Goal: Transaction & Acquisition: Purchase product/service

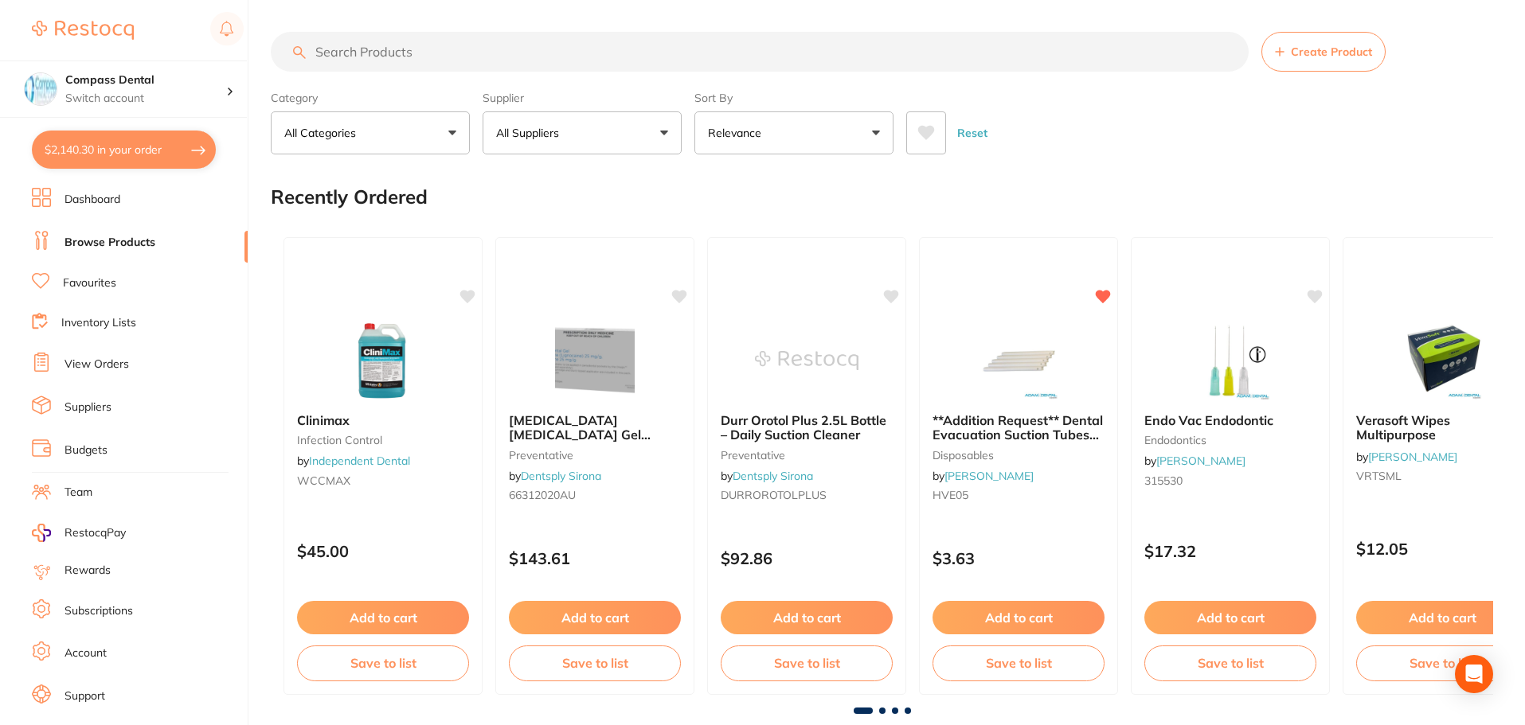
click at [124, 150] on button "$2,140.30 in your order" at bounding box center [124, 150] width 184 height 38
checkbox input "true"
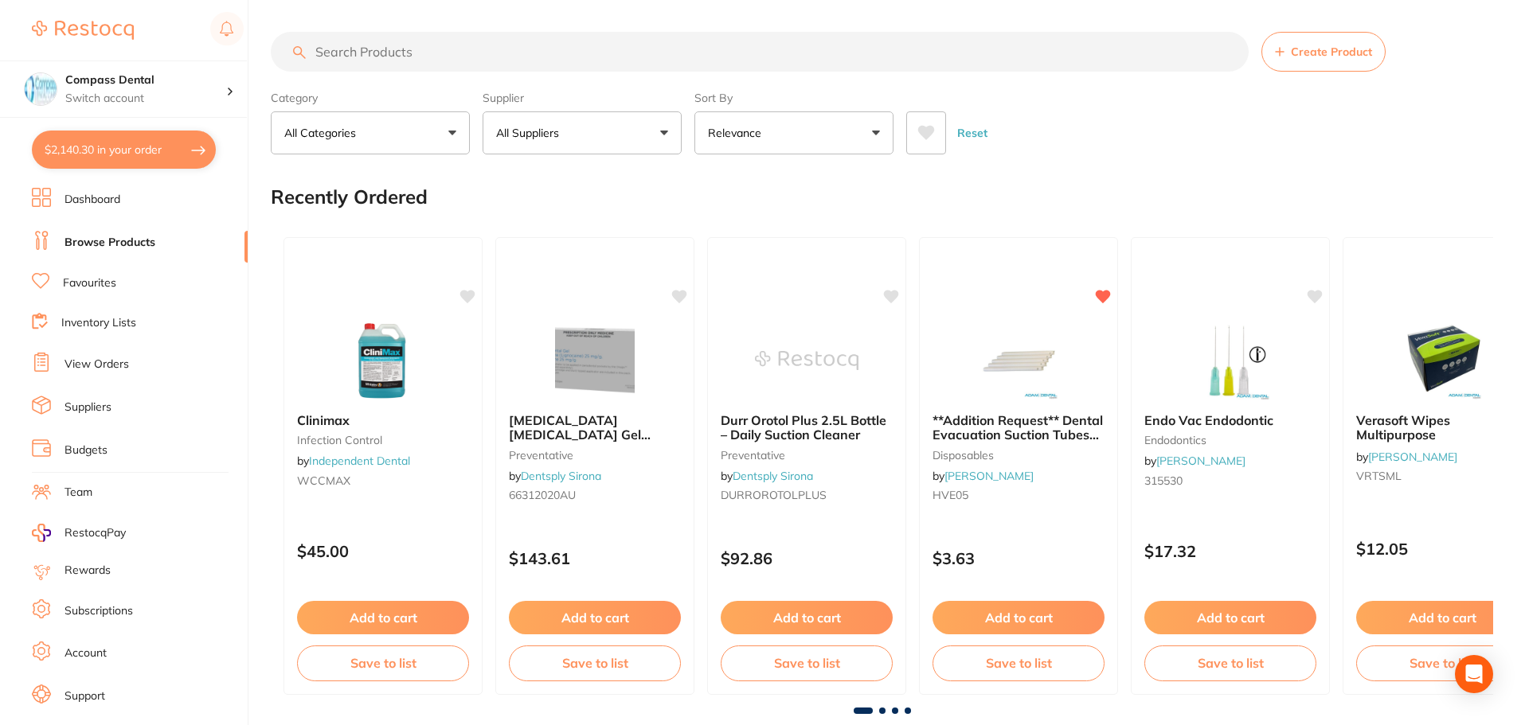
checkbox input "true"
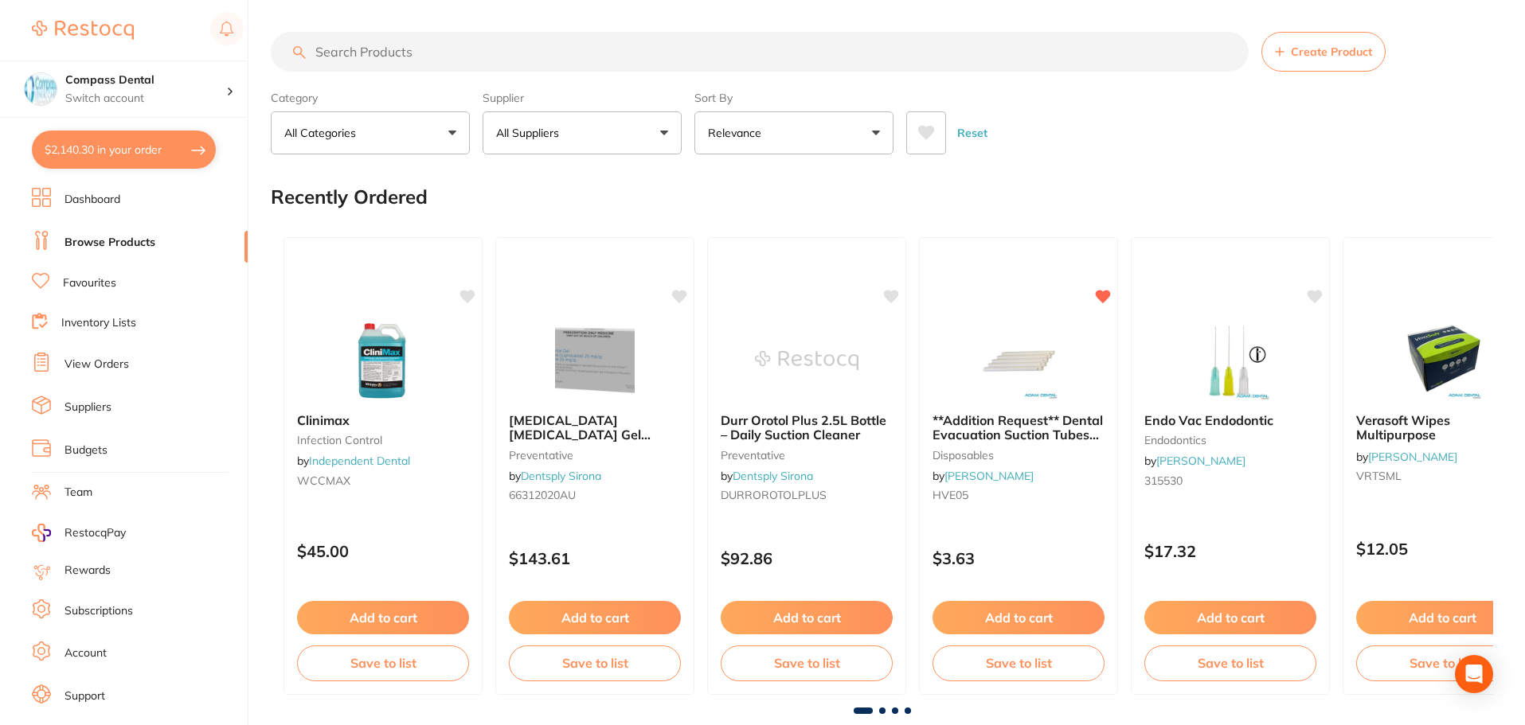
checkbox input "true"
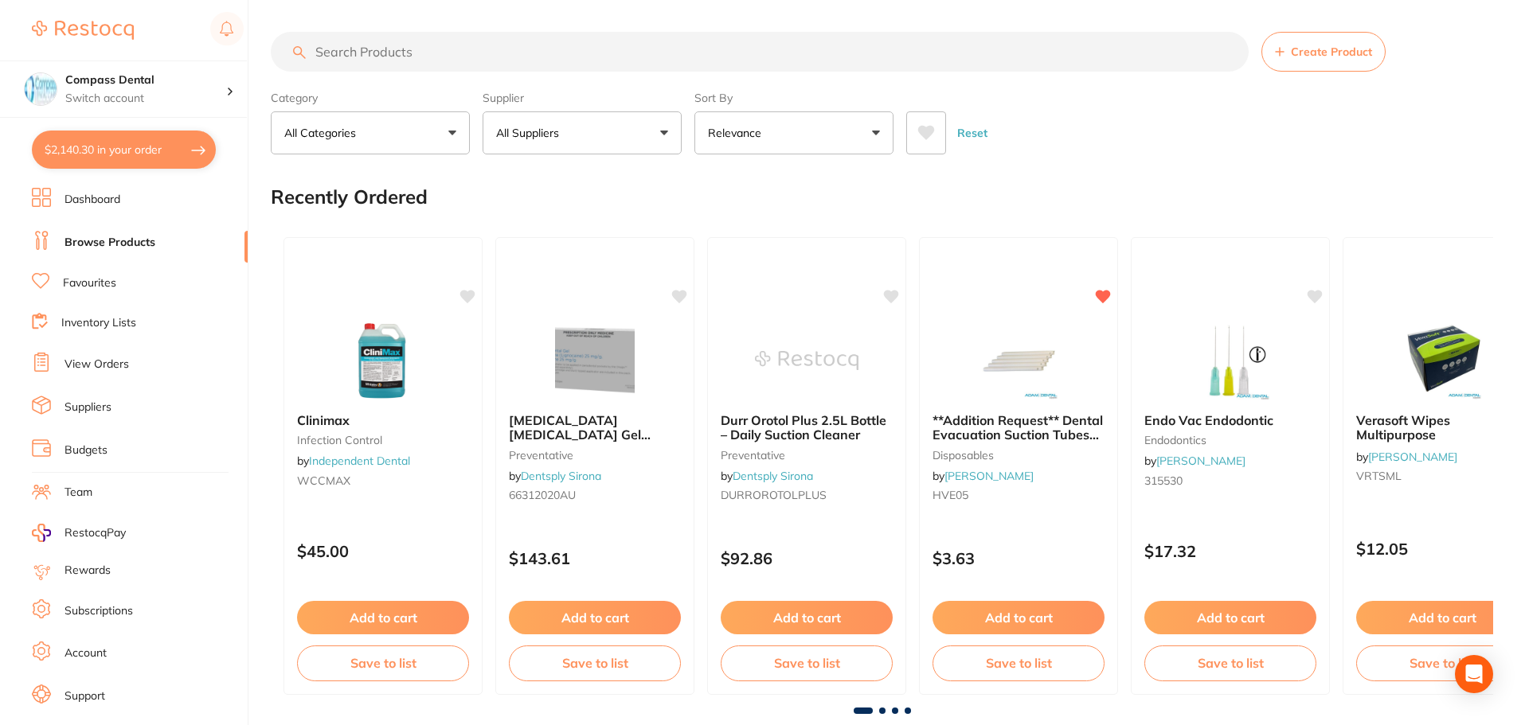
checkbox input "true"
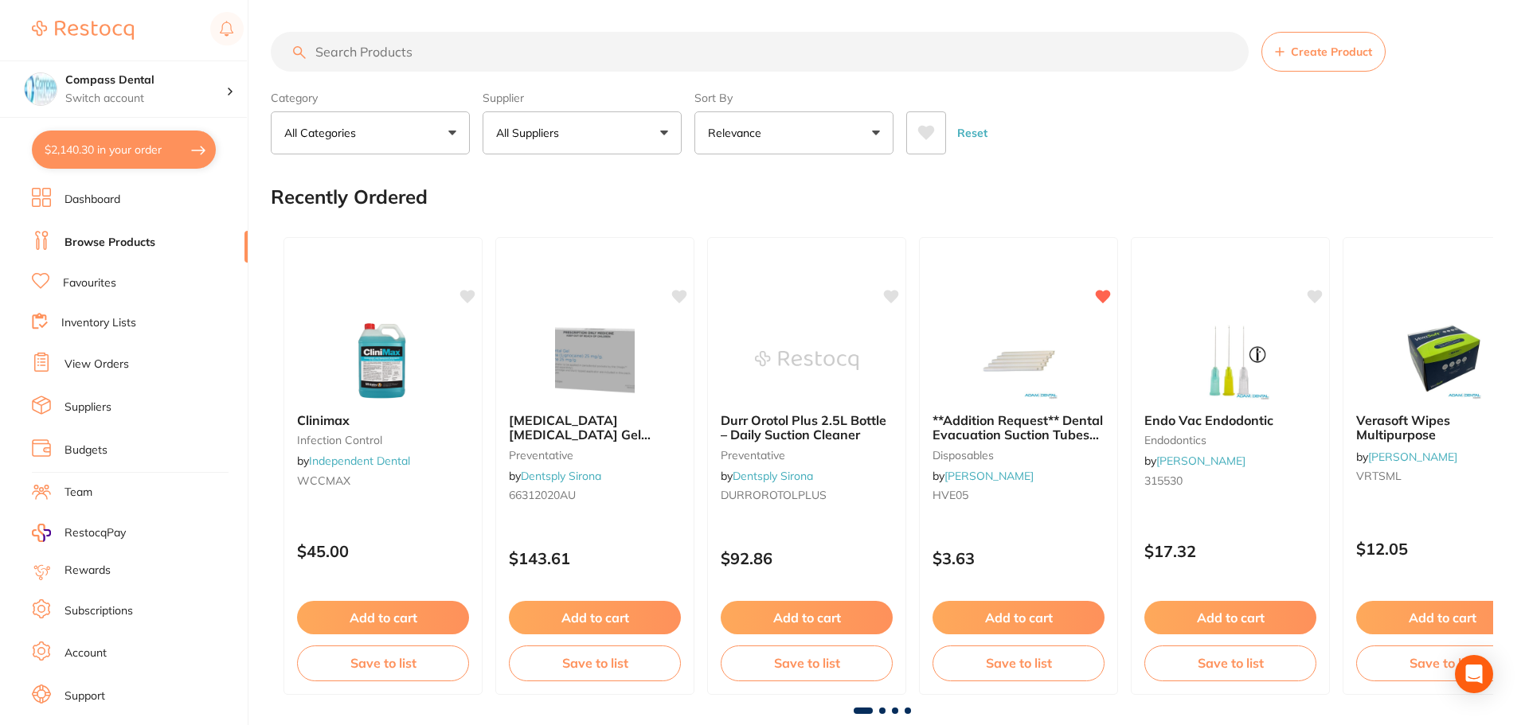
checkbox input "true"
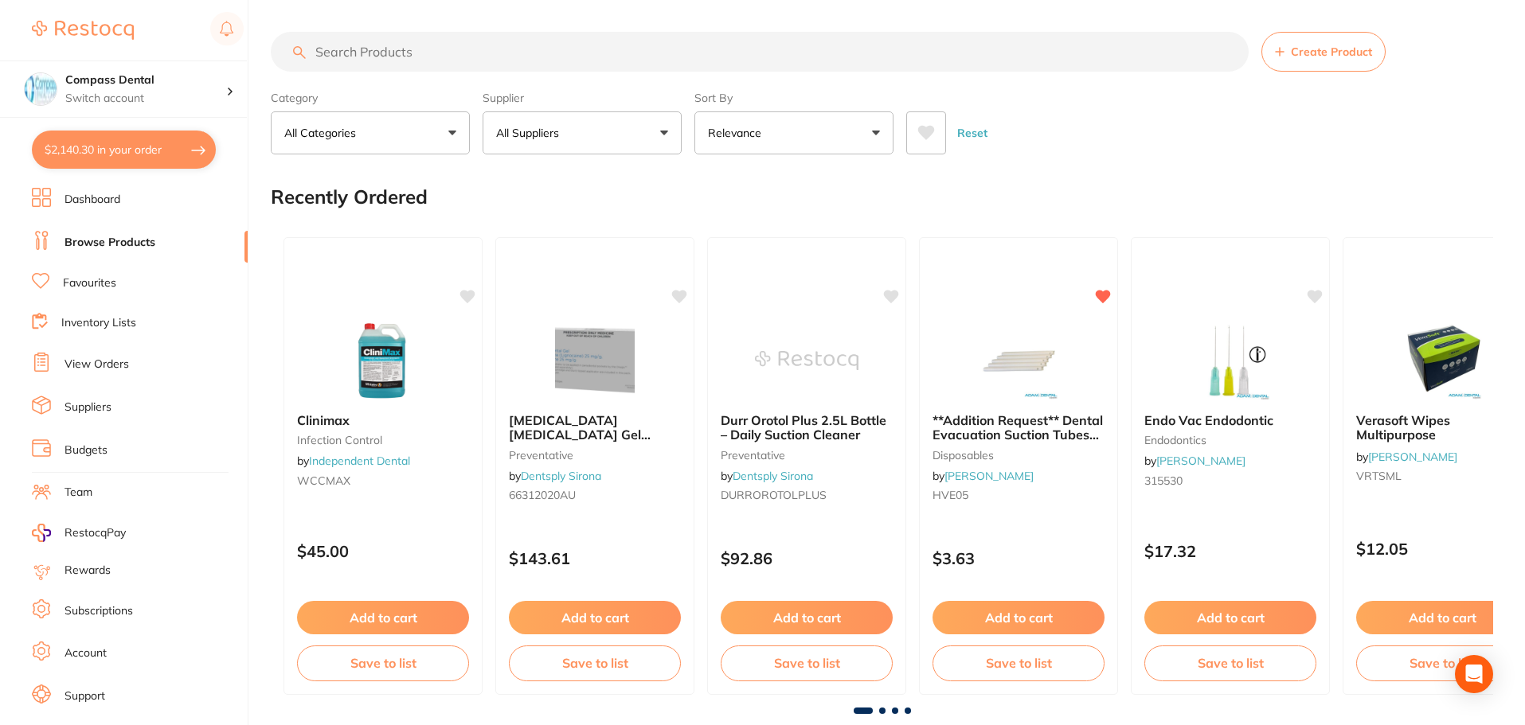
checkbox input "true"
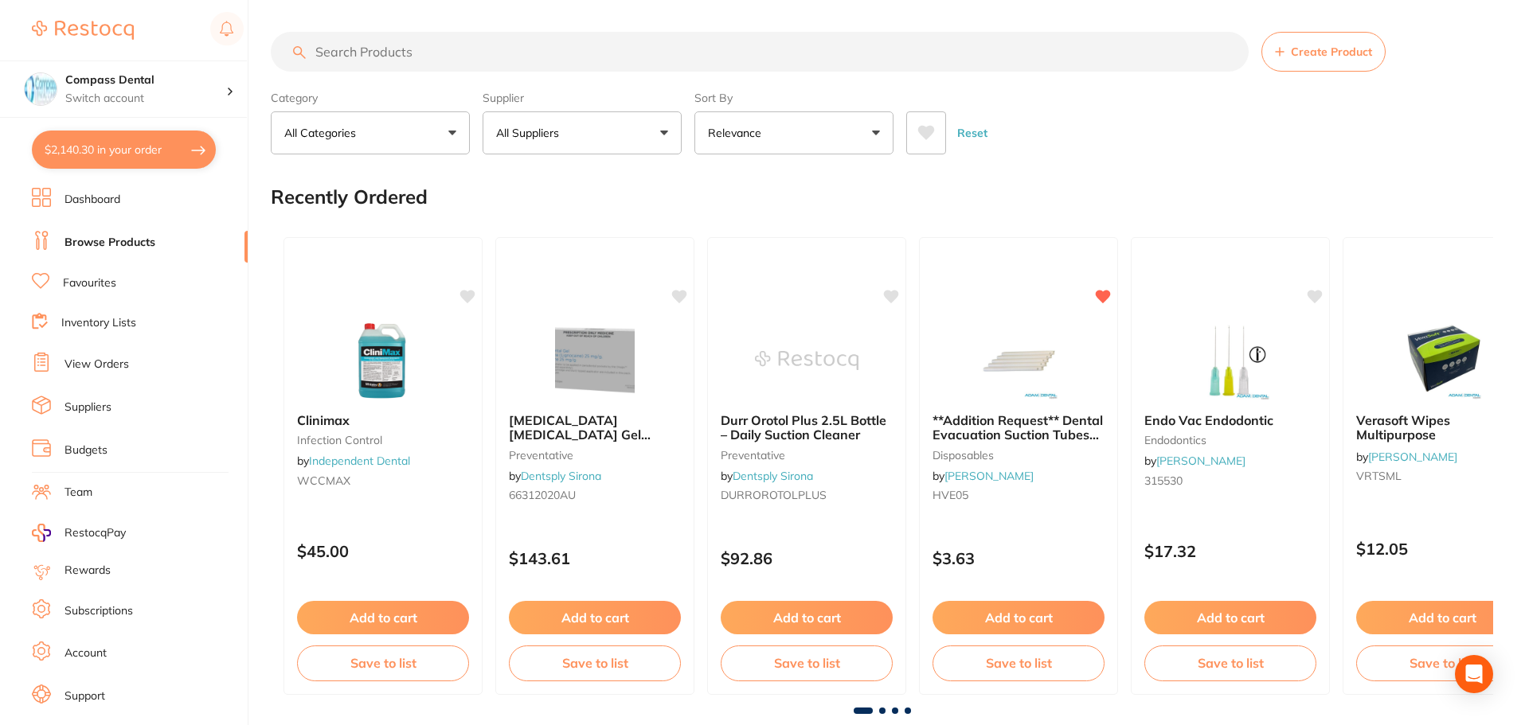
checkbox input "true"
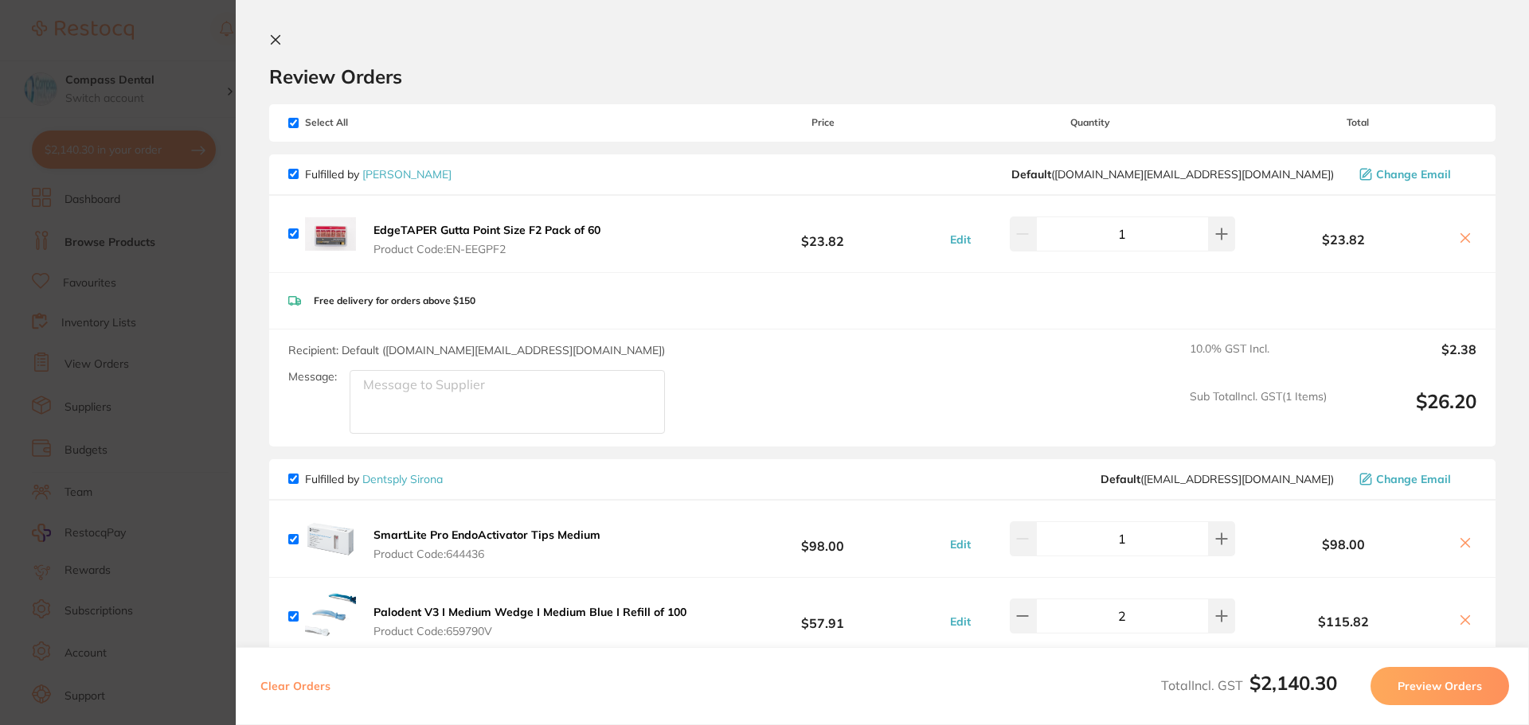
click at [294, 176] on input "checkbox" at bounding box center [293, 174] width 10 height 10
checkbox input "false"
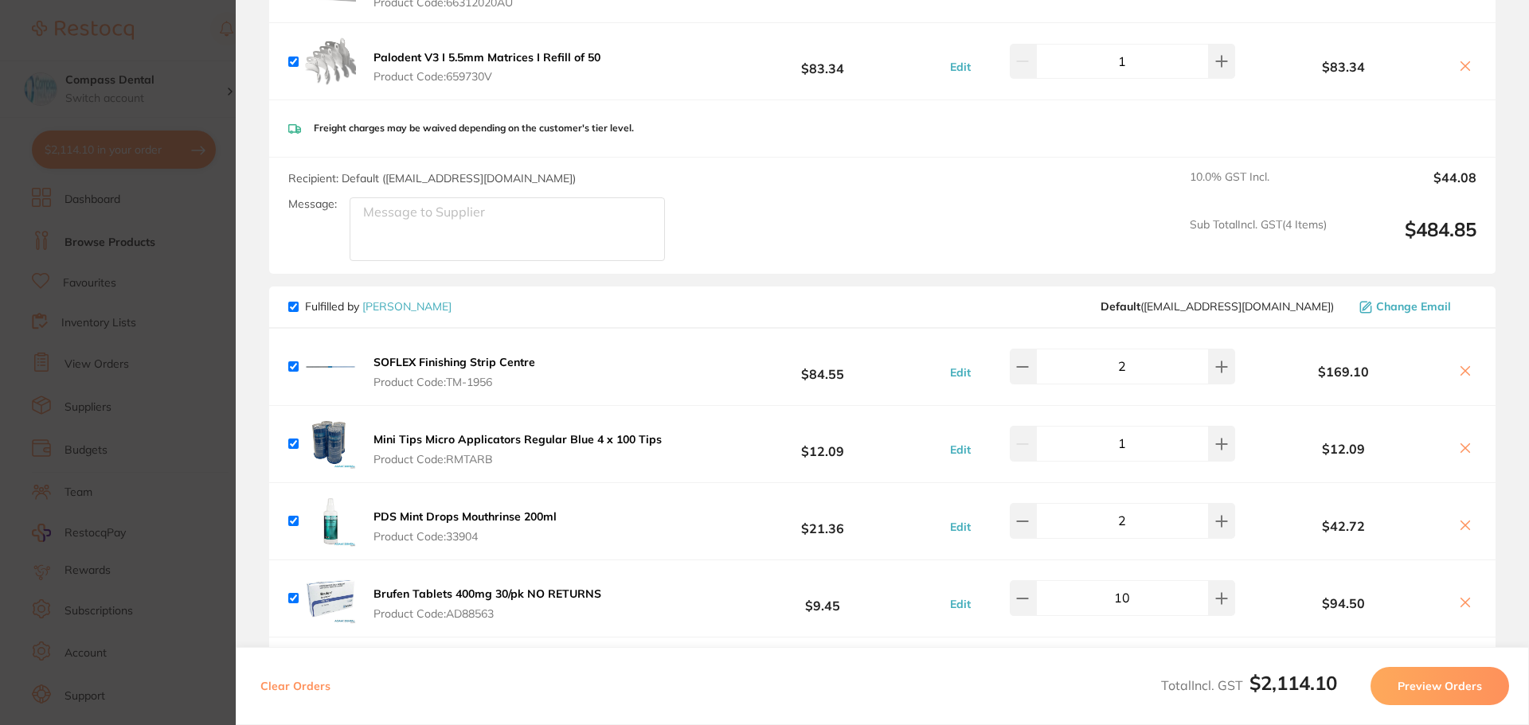
scroll to position [716, 0]
click at [291, 303] on input "checkbox" at bounding box center [293, 306] width 10 height 10
checkbox input "false"
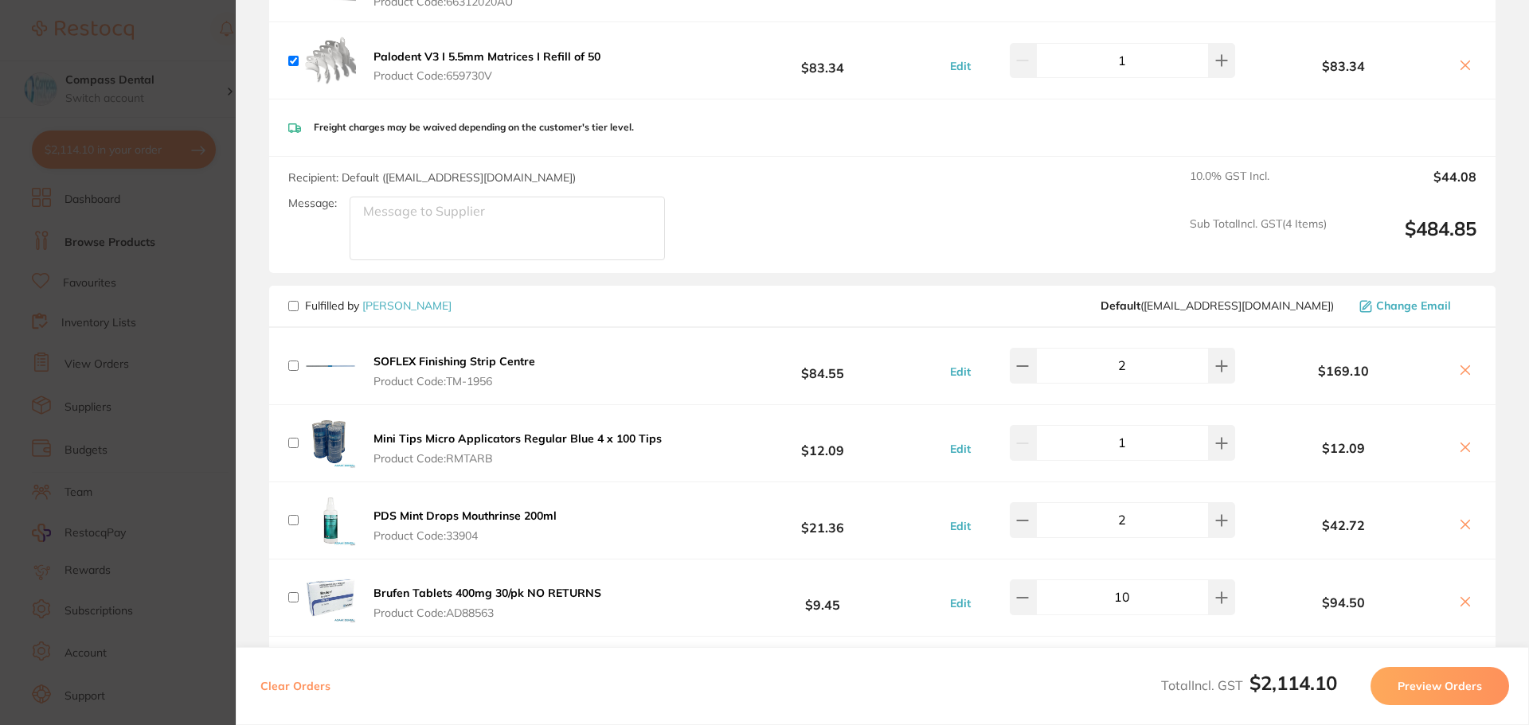
checkbox input "false"
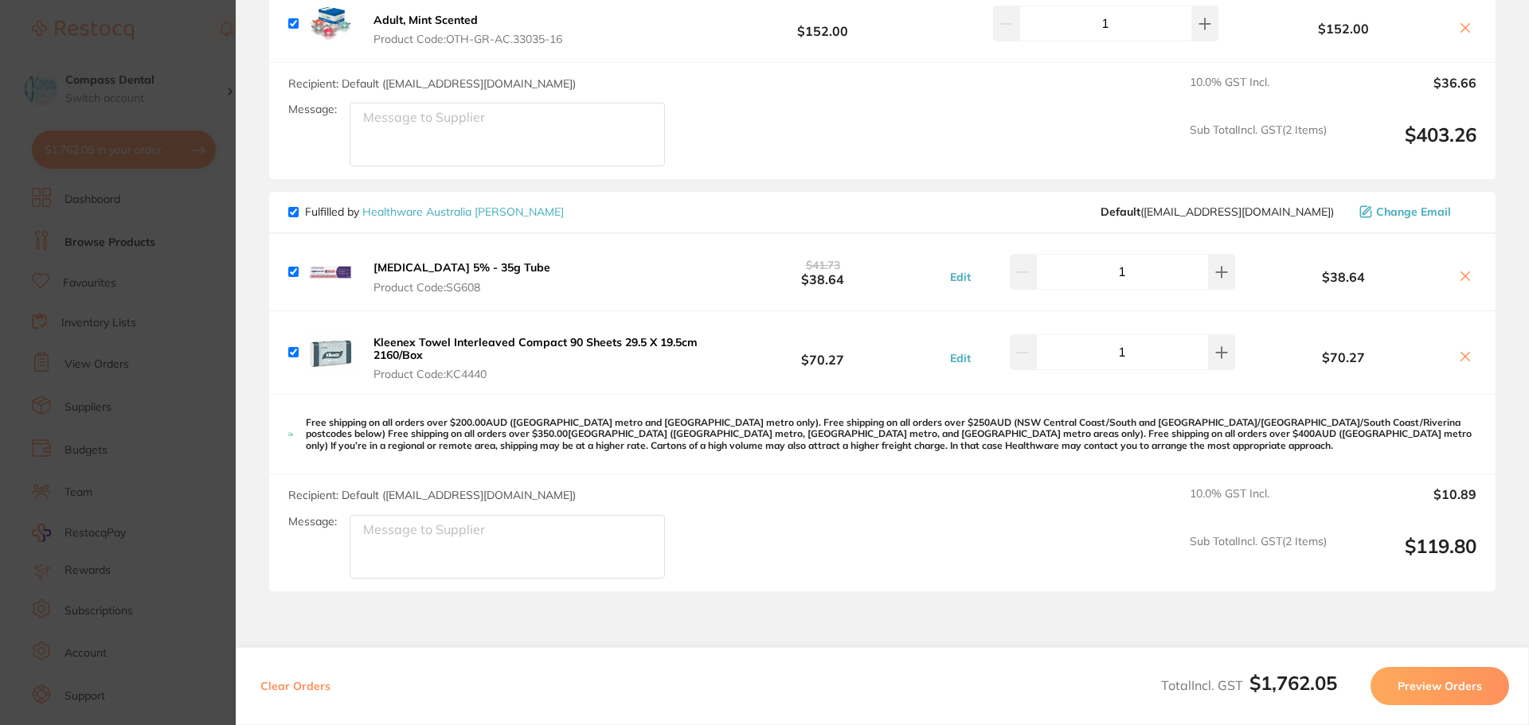
scroll to position [3344, 0]
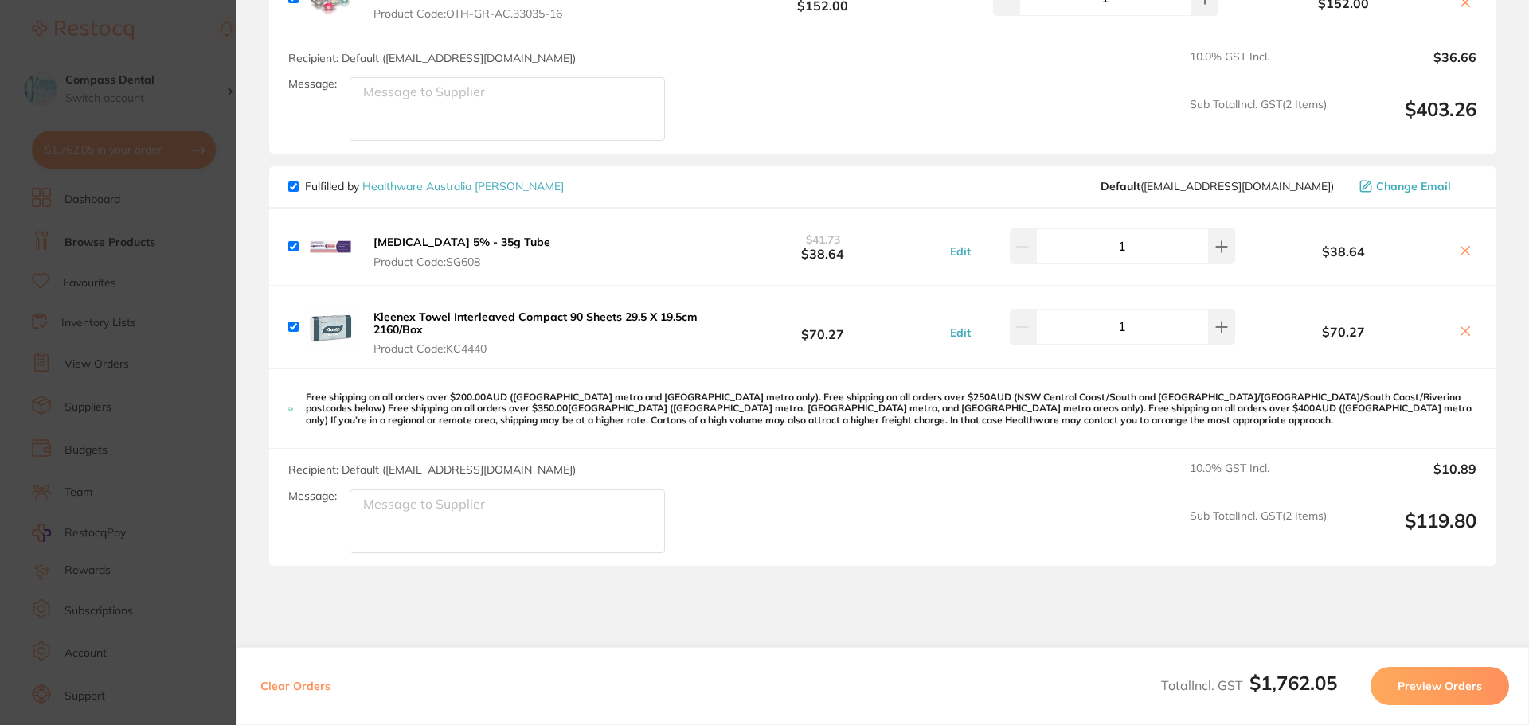
click at [290, 182] on input "checkbox" at bounding box center [293, 187] width 10 height 10
checkbox input "false"
click at [1431, 685] on button "Preview Orders" at bounding box center [1439, 686] width 139 height 38
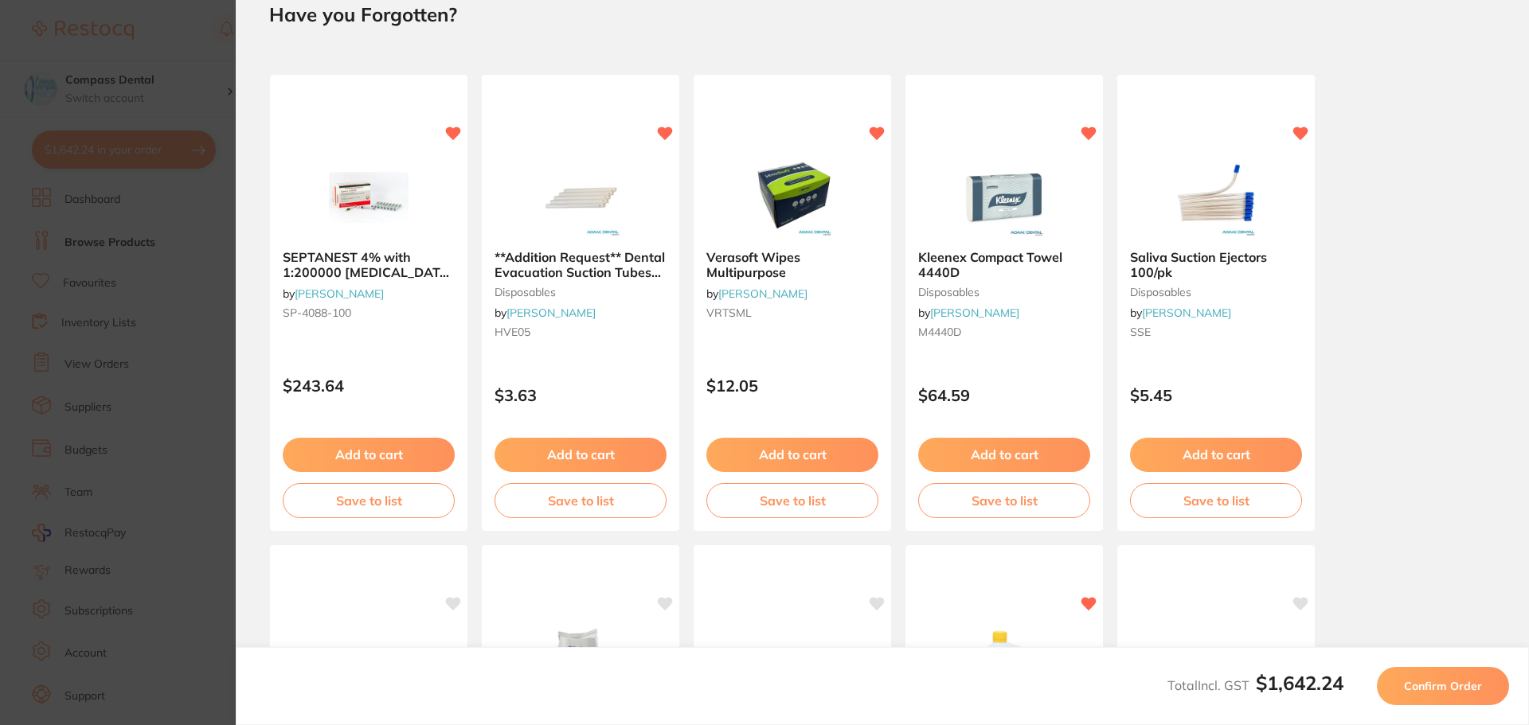
scroll to position [0, 0]
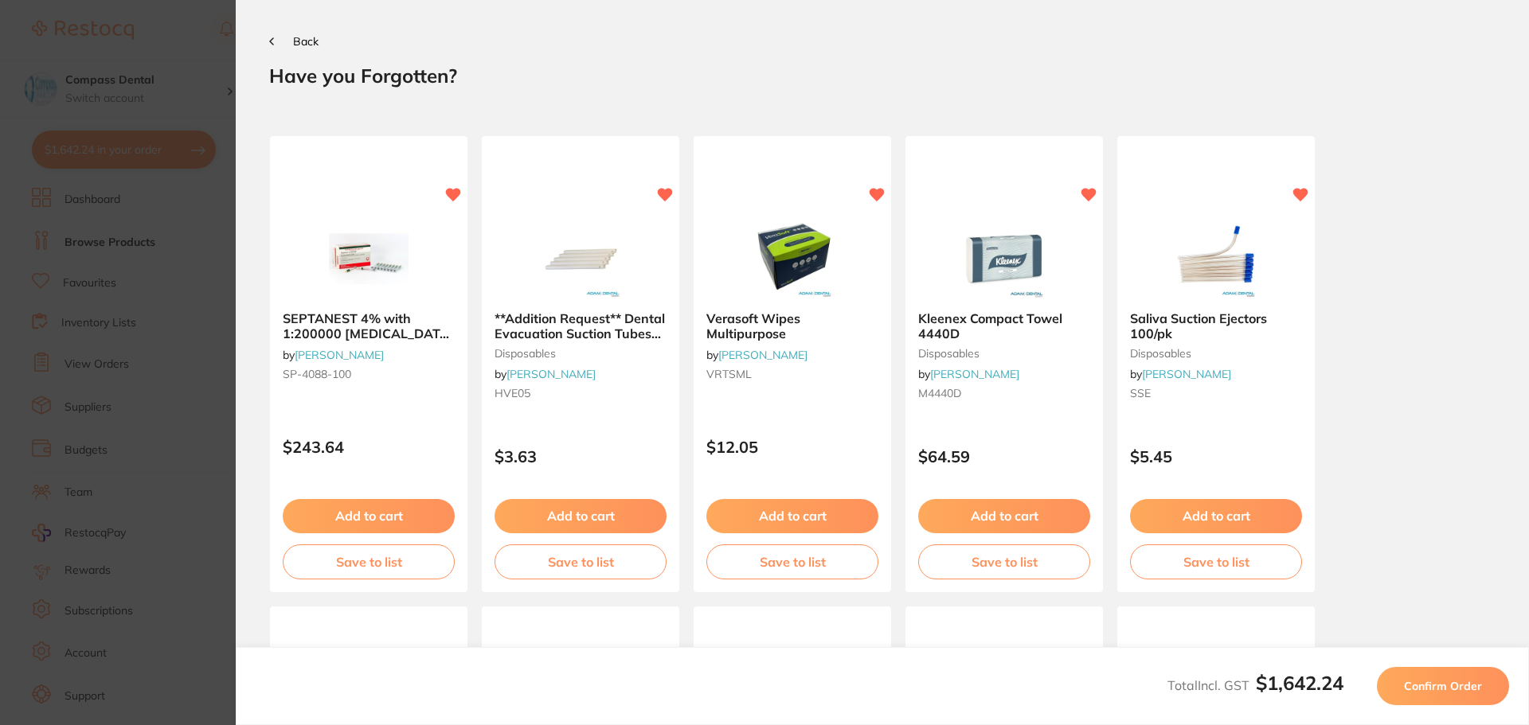
click at [1419, 689] on span "Confirm Order" at bounding box center [1443, 686] width 78 height 14
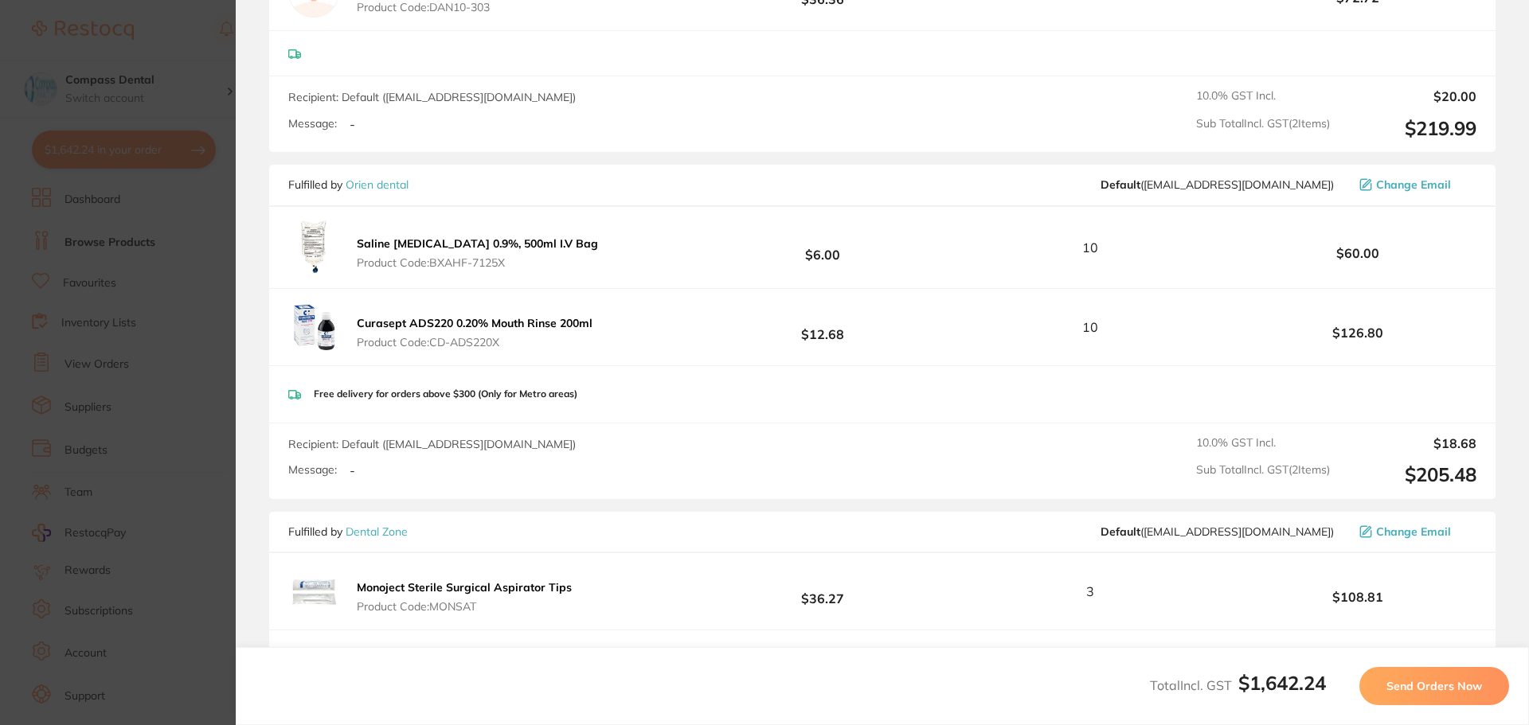
scroll to position [955, 0]
click at [1087, 254] on span "10" at bounding box center [1090, 247] width 16 height 14
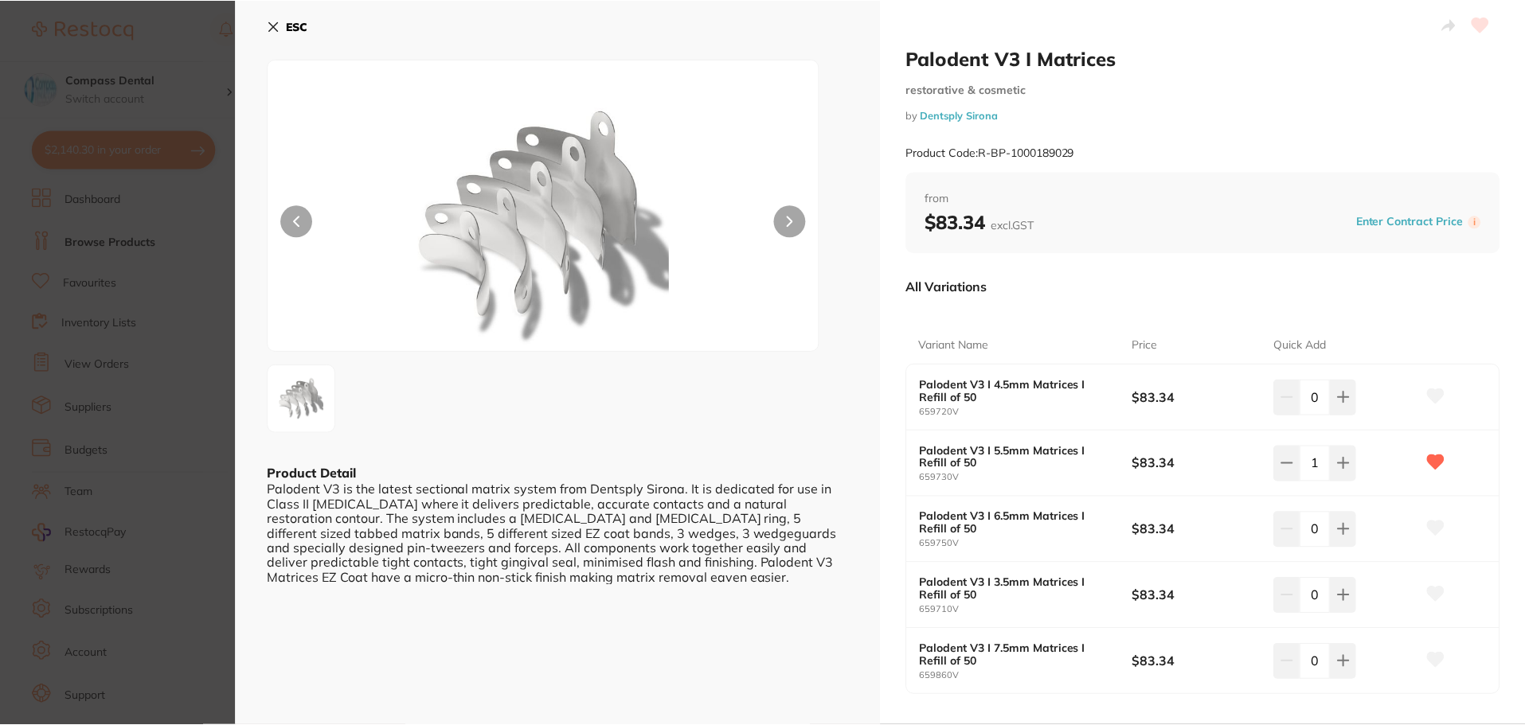
scroll to position [80, 0]
drag, startPoint x: 271, startPoint y: 25, endPoint x: 336, endPoint y: 92, distance: 92.3
click at [271, 26] on icon at bounding box center [273, 26] width 13 height 13
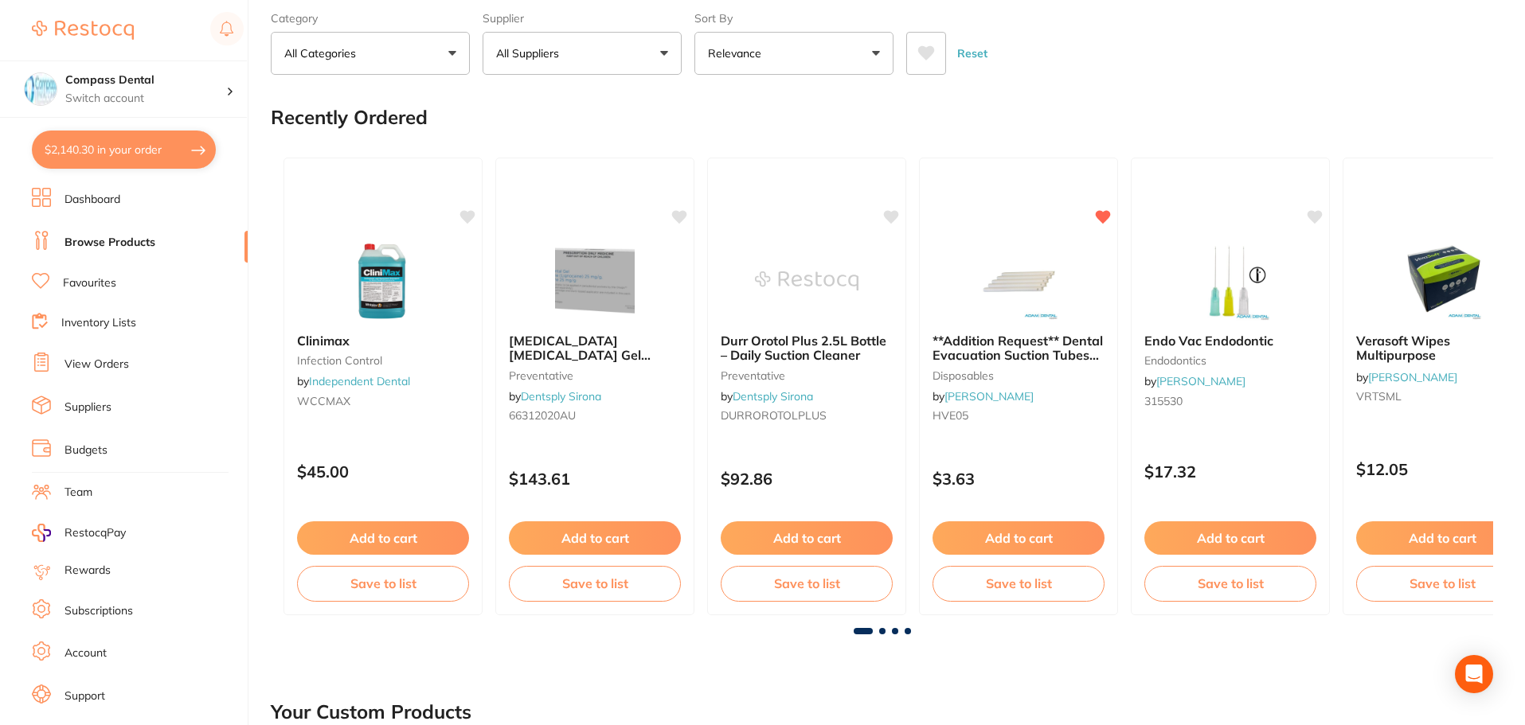
click at [120, 150] on button "$2,140.30 in your order" at bounding box center [124, 150] width 184 height 38
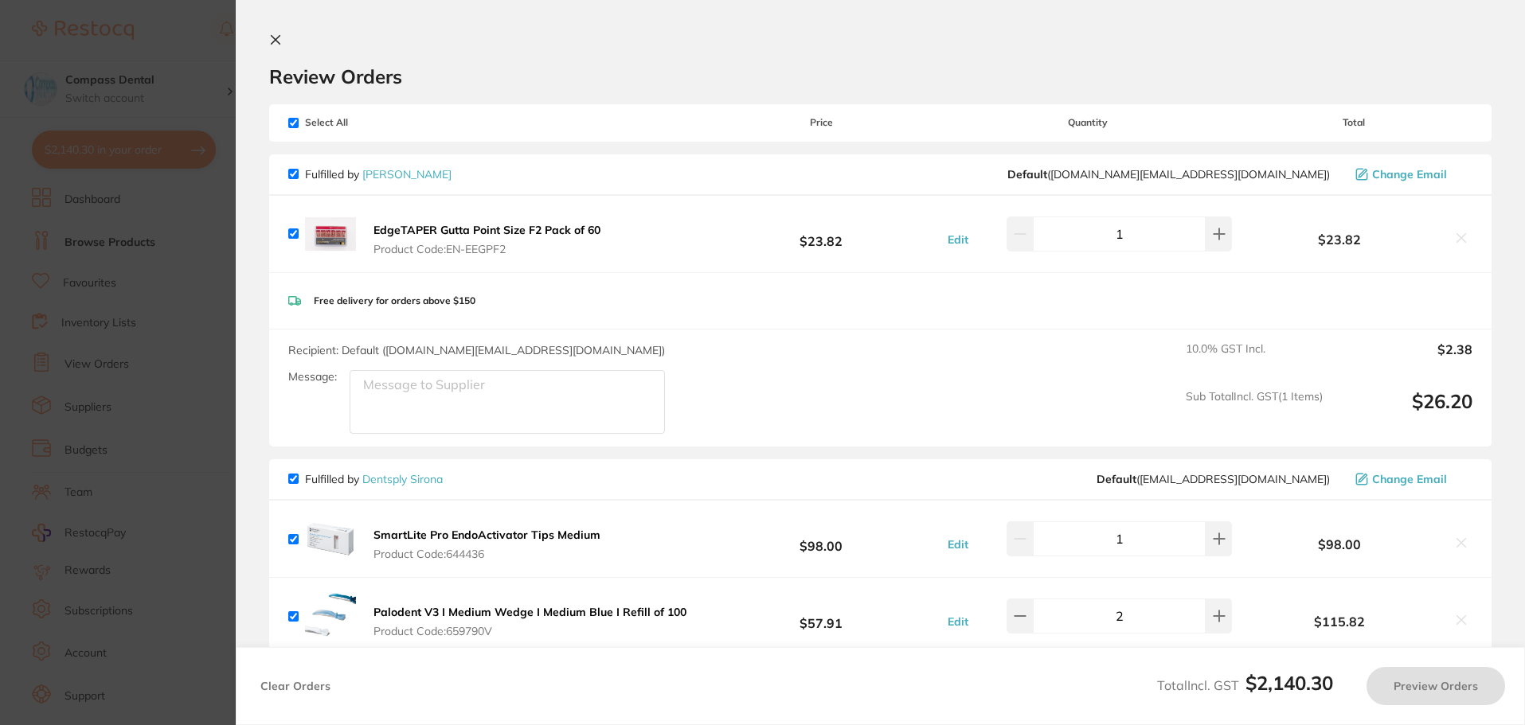
checkbox input "true"
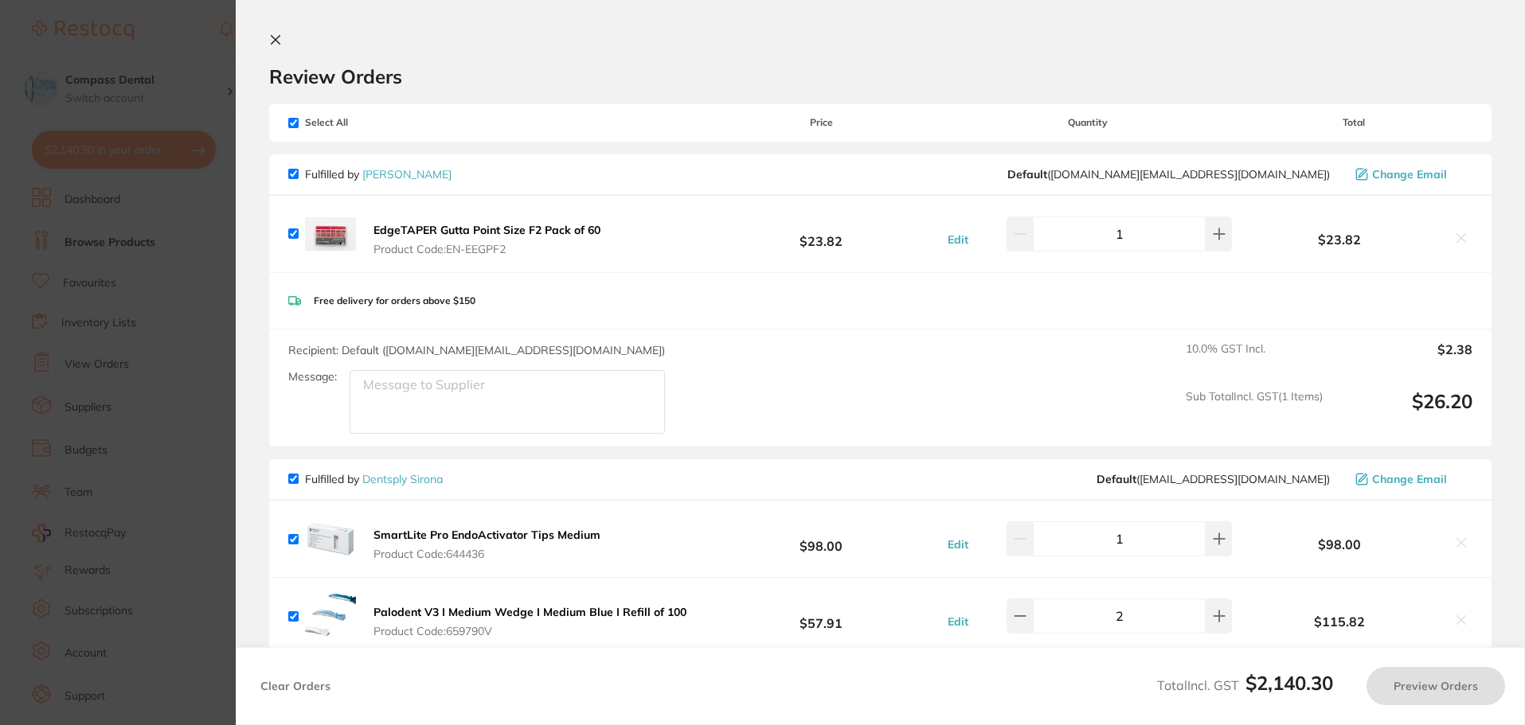
checkbox input "true"
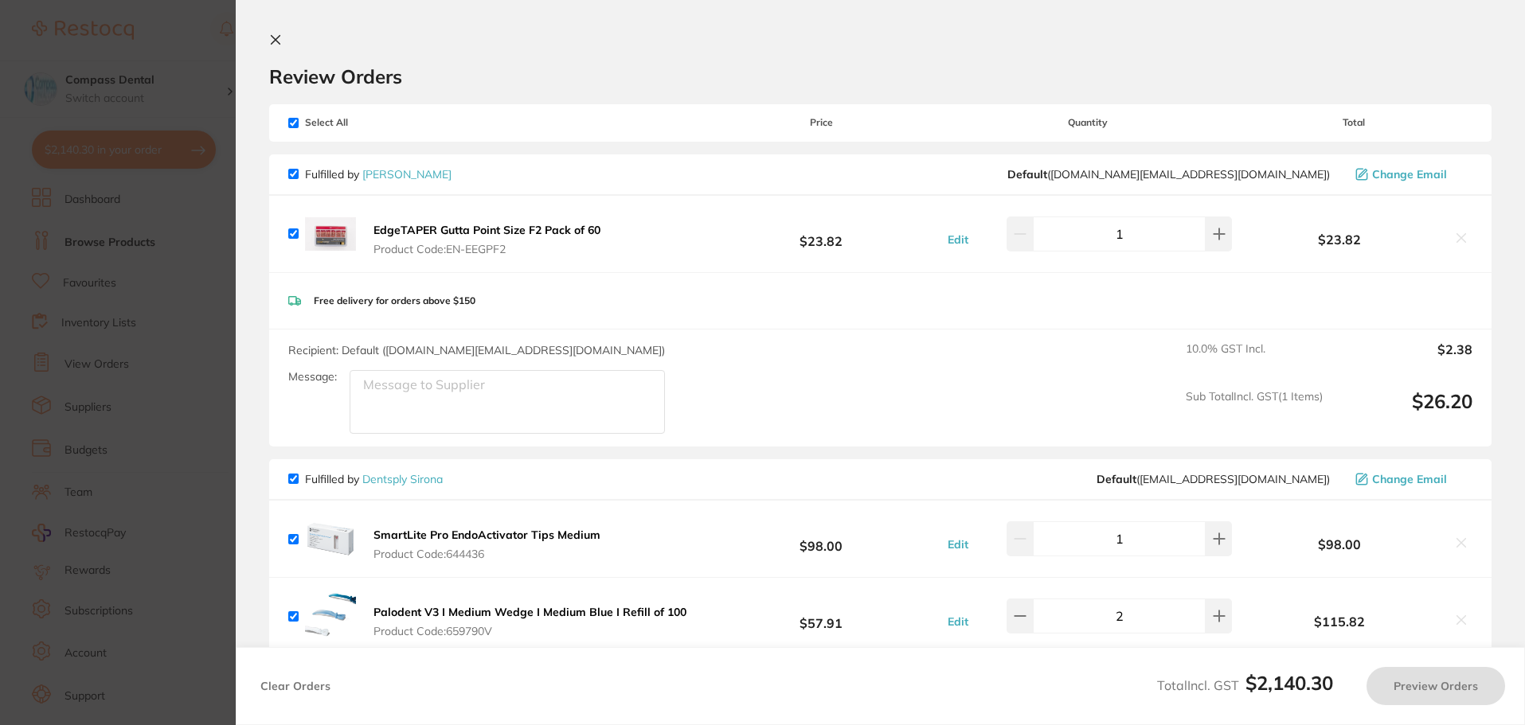
checkbox input "true"
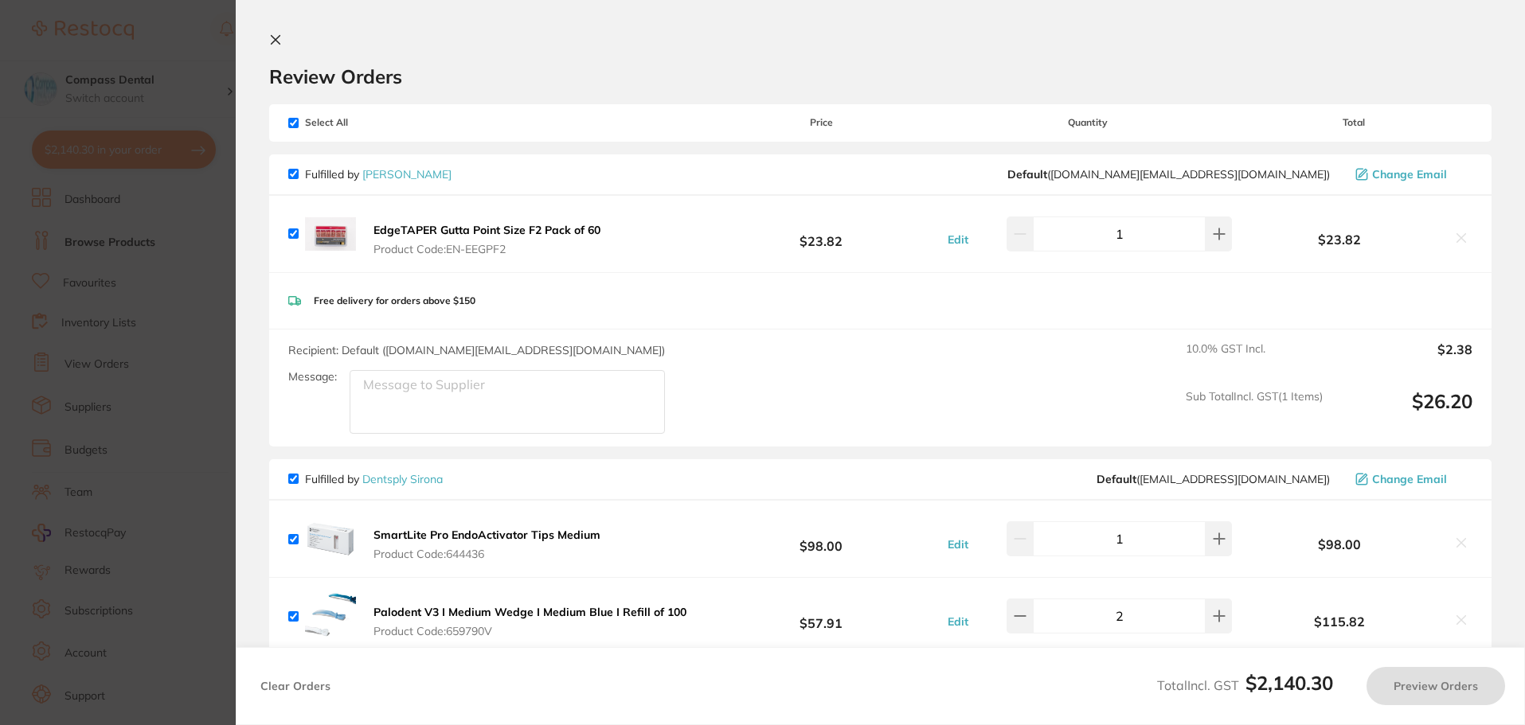
checkbox input "true"
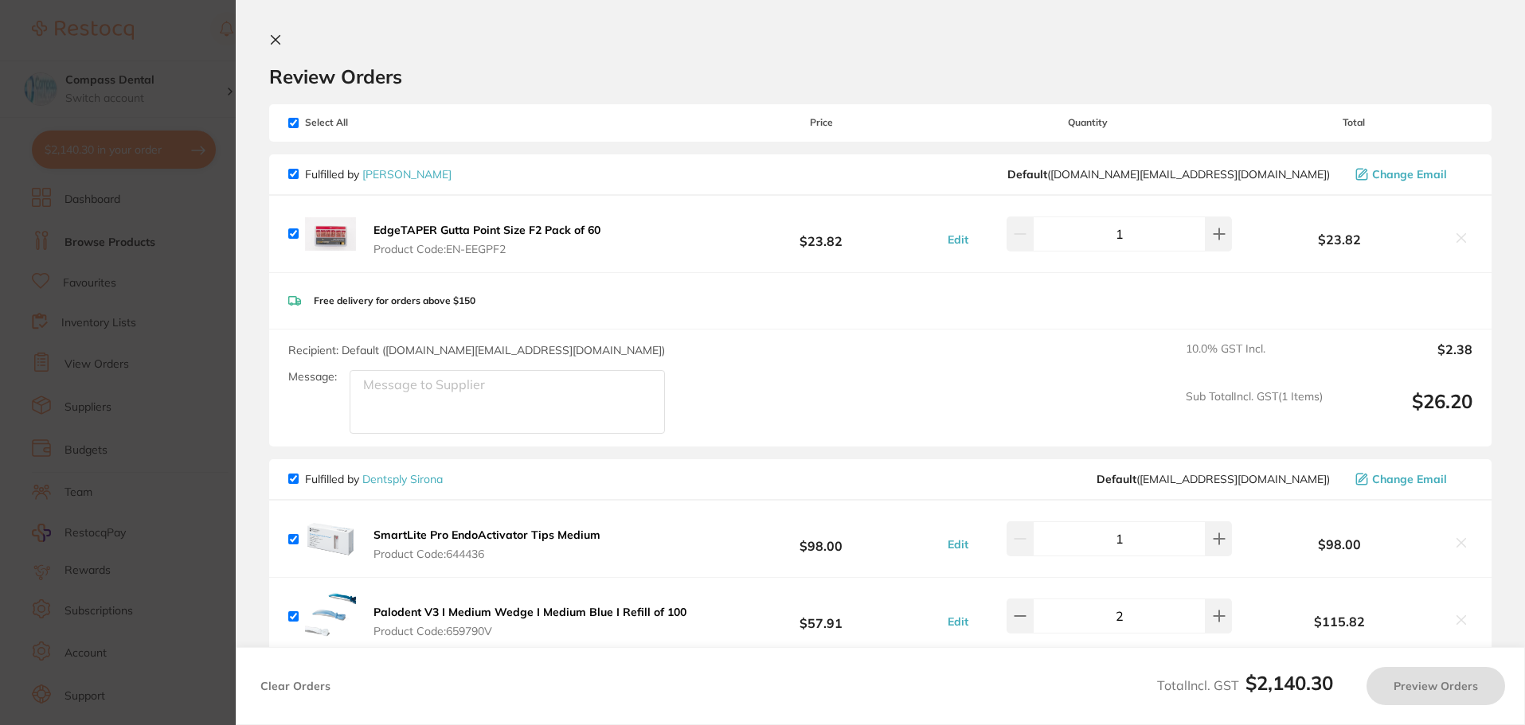
checkbox input "true"
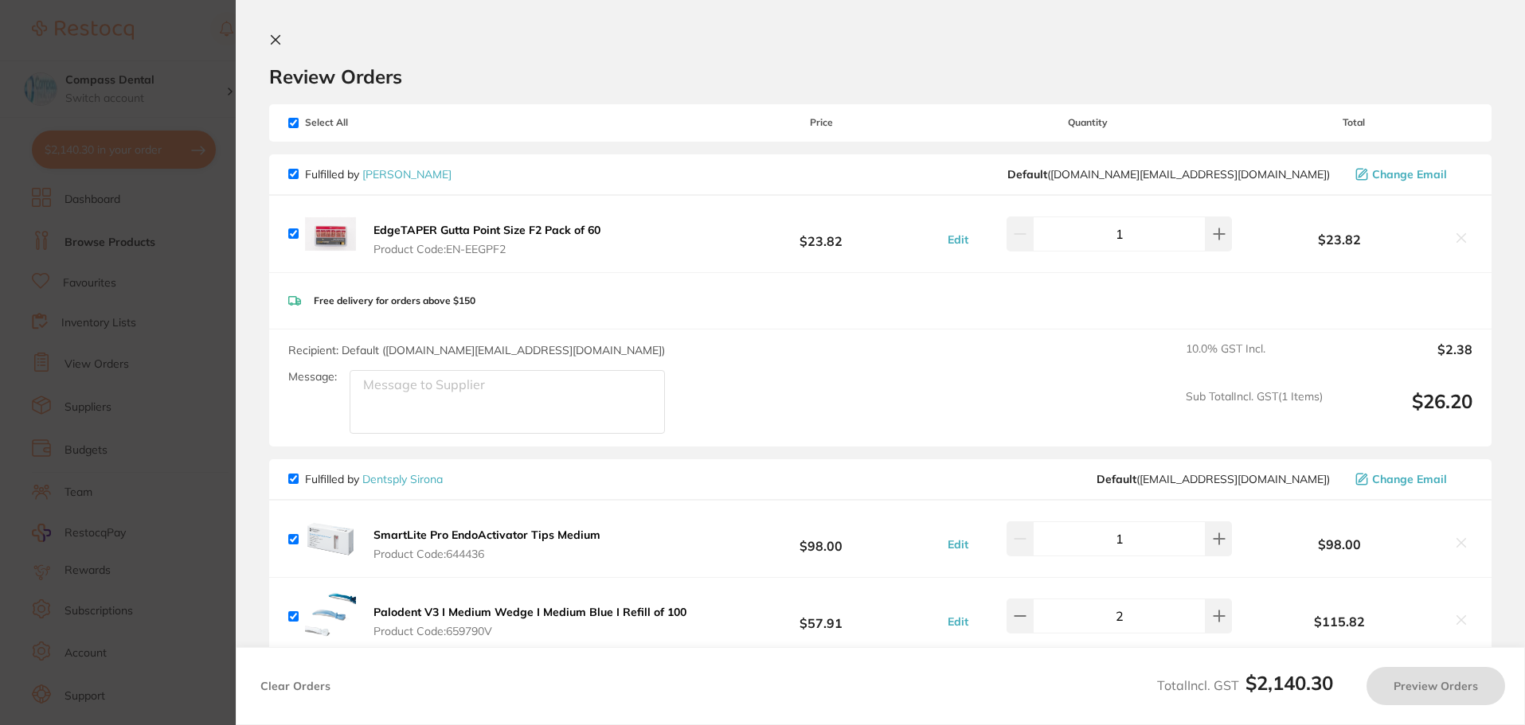
checkbox input "true"
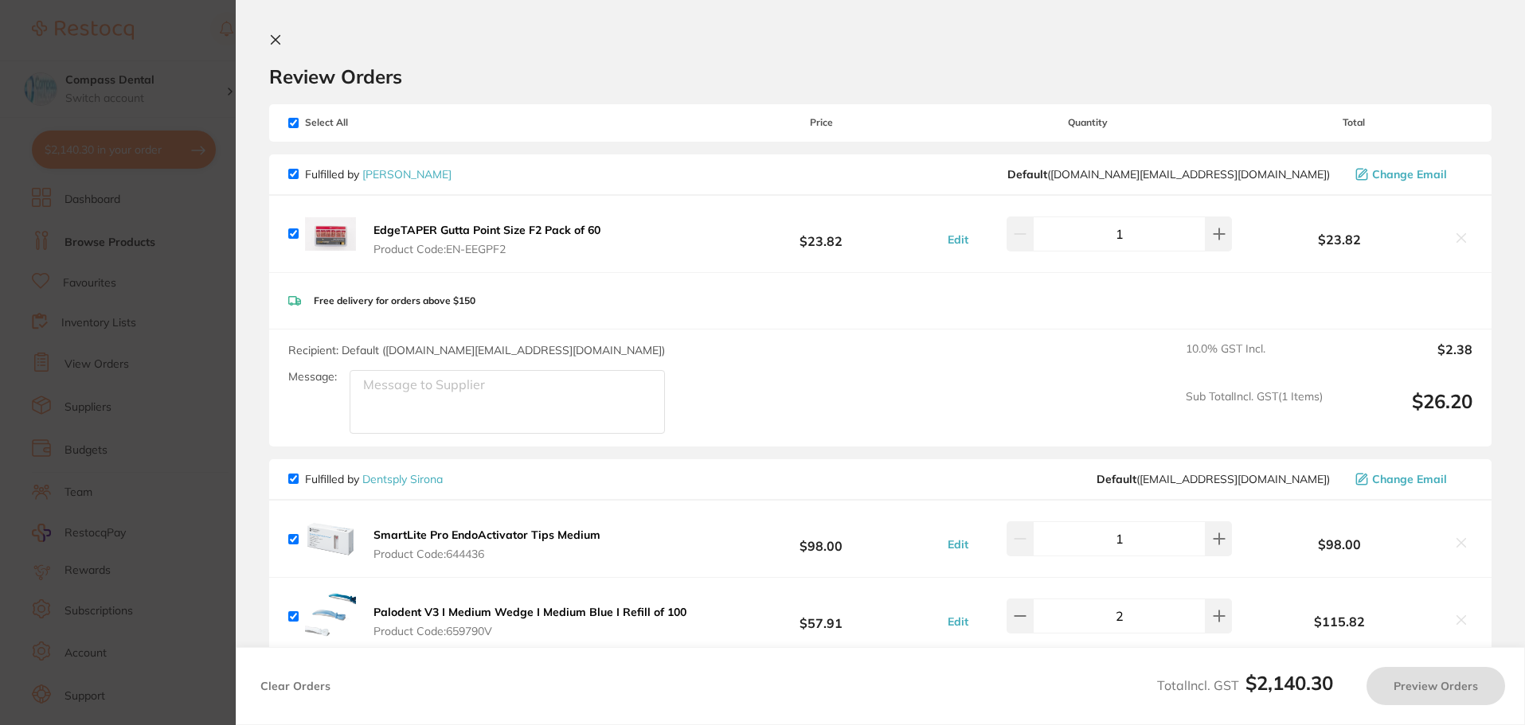
checkbox input "true"
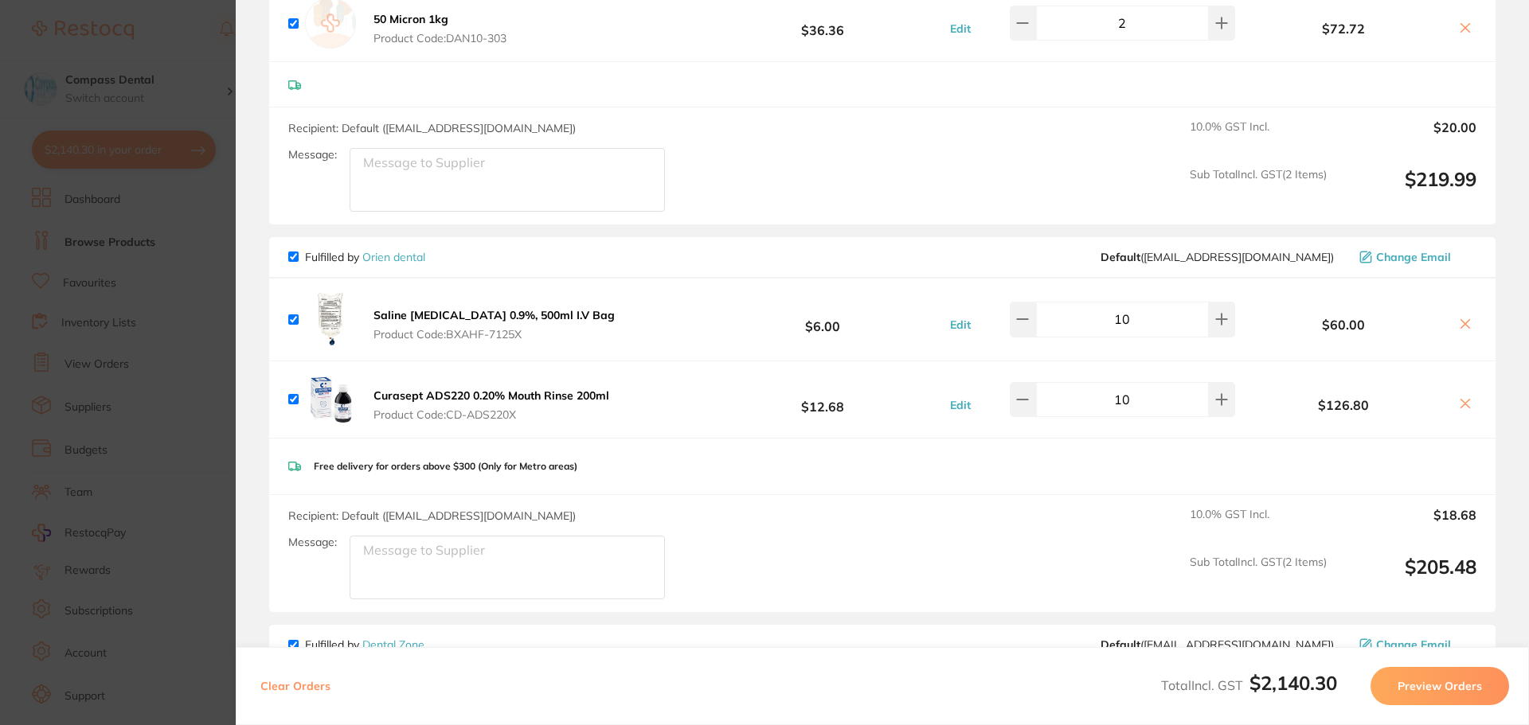
scroll to position [1831, 0]
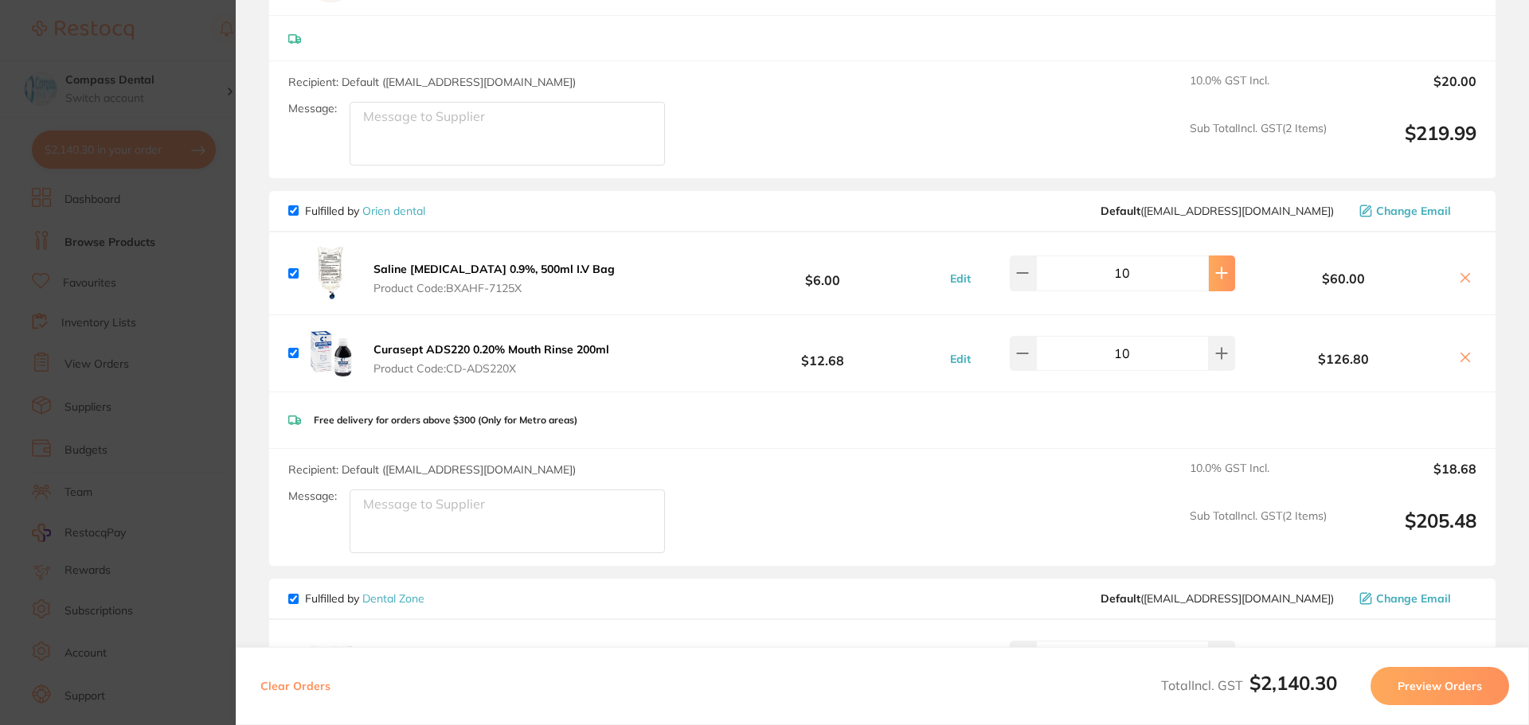
click at [1214, 271] on button at bounding box center [1221, 273] width 26 height 35
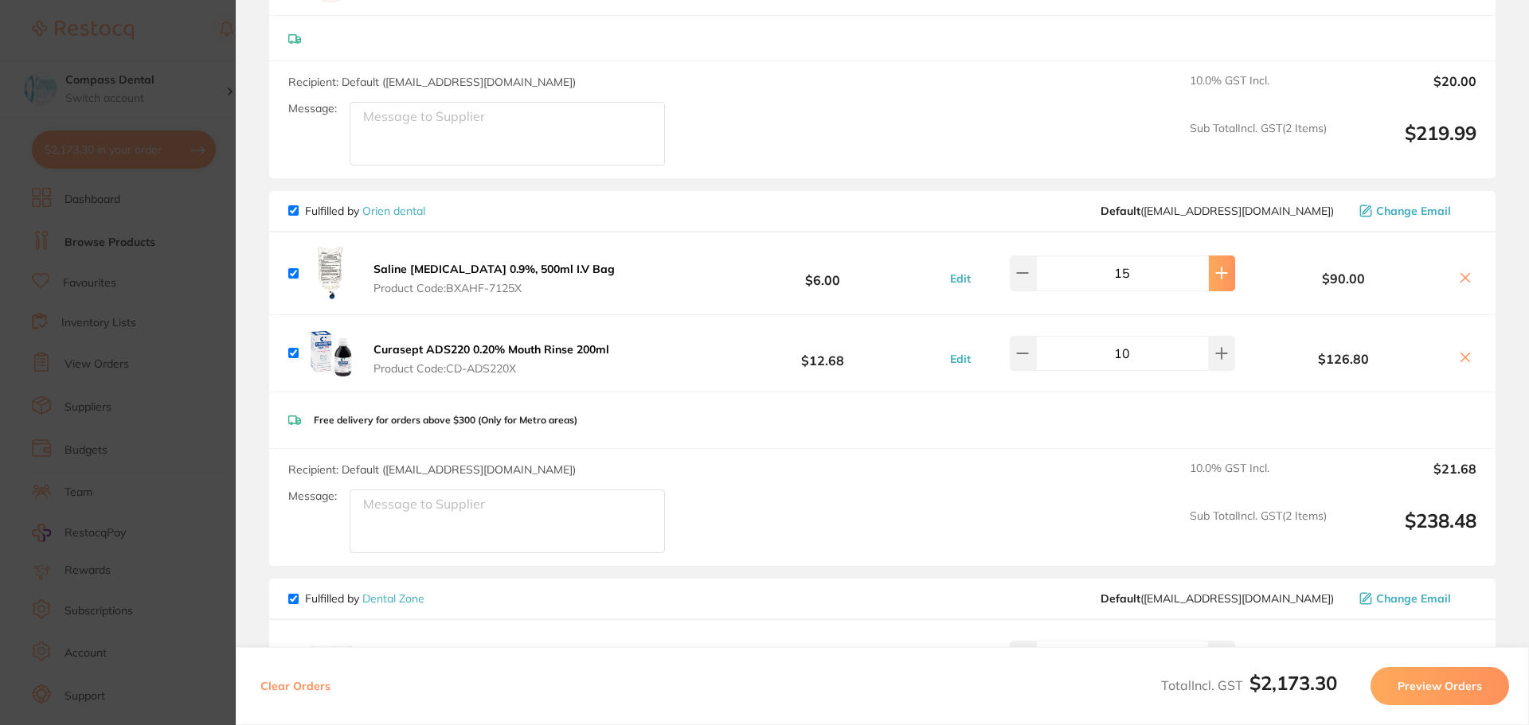
click at [1214, 271] on button at bounding box center [1221, 273] width 26 height 35
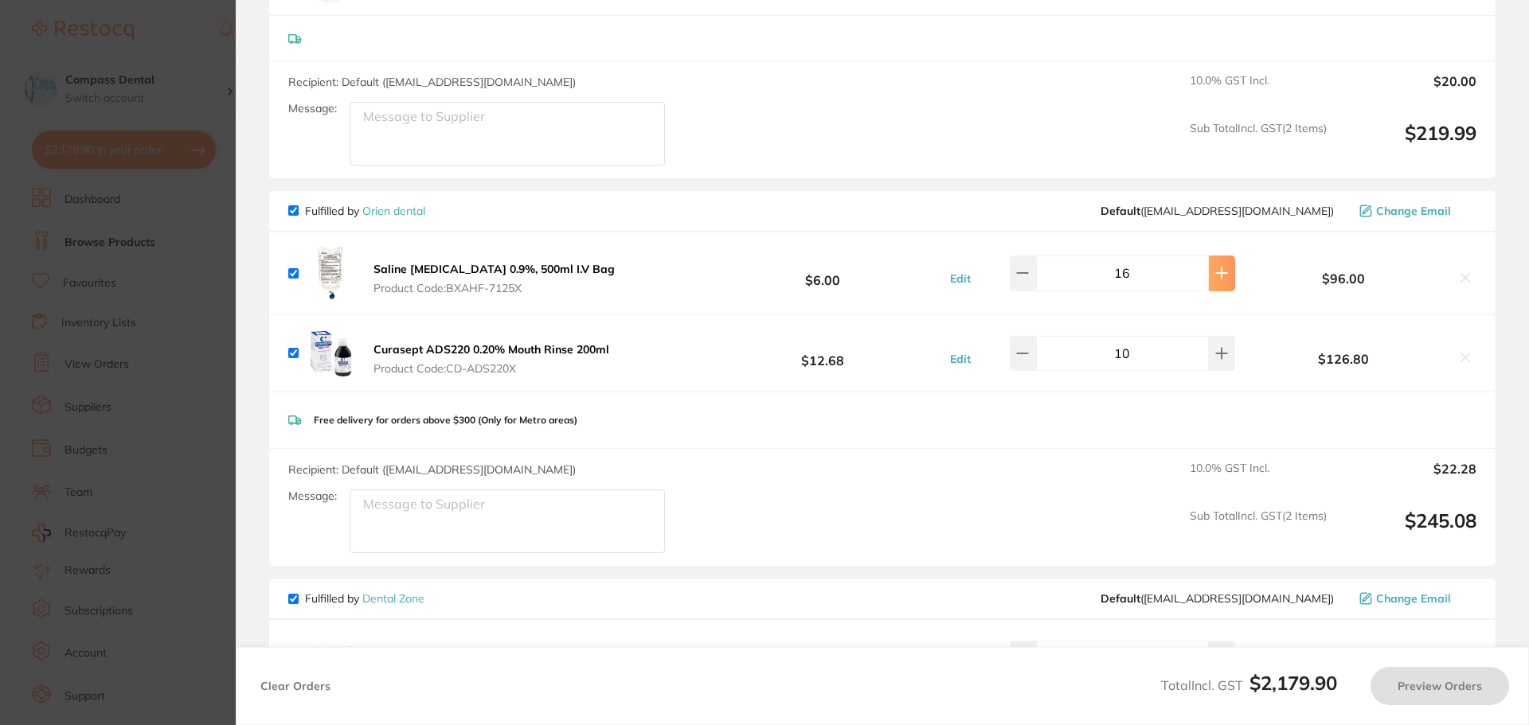
type input "20"
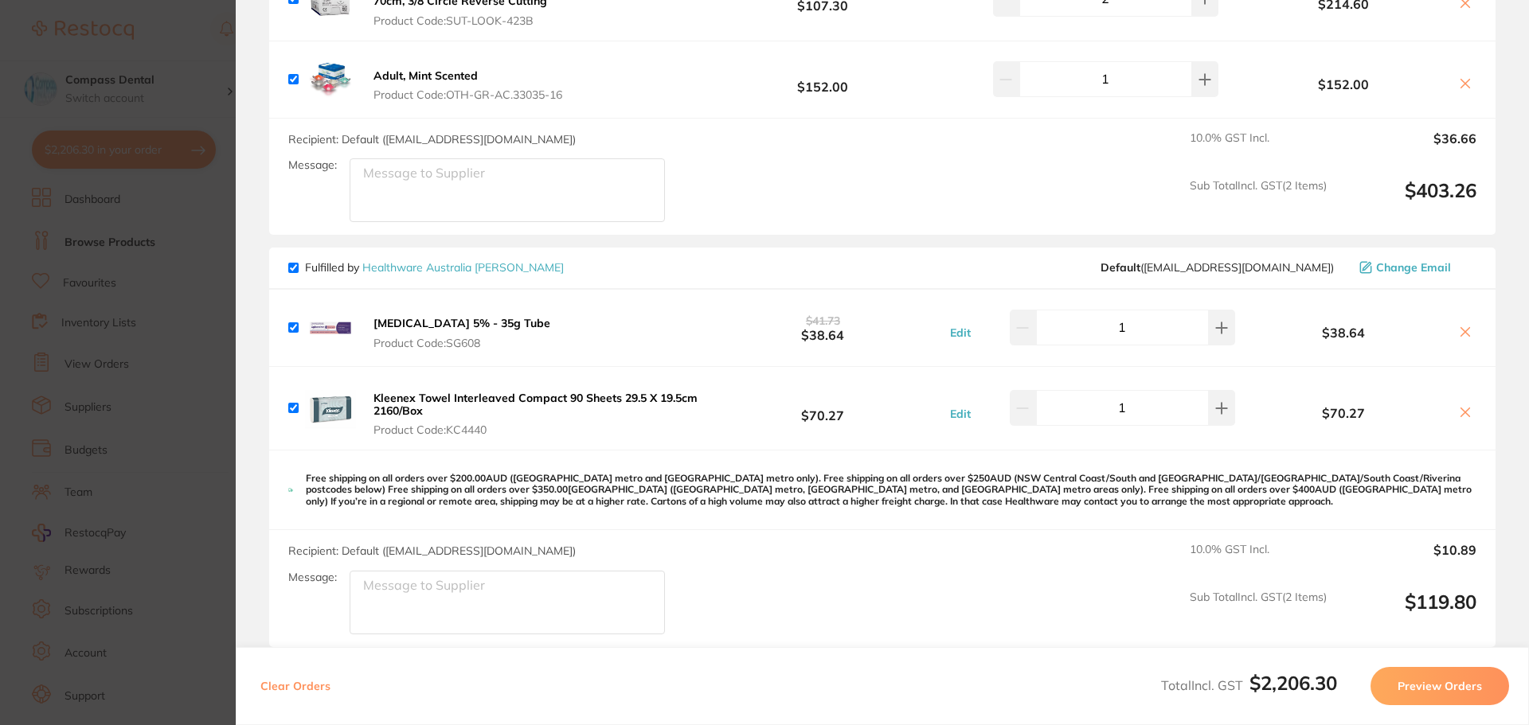
scroll to position [3264, 0]
click at [293, 261] on input "checkbox" at bounding box center [293, 266] width 10 height 10
checkbox input "false"
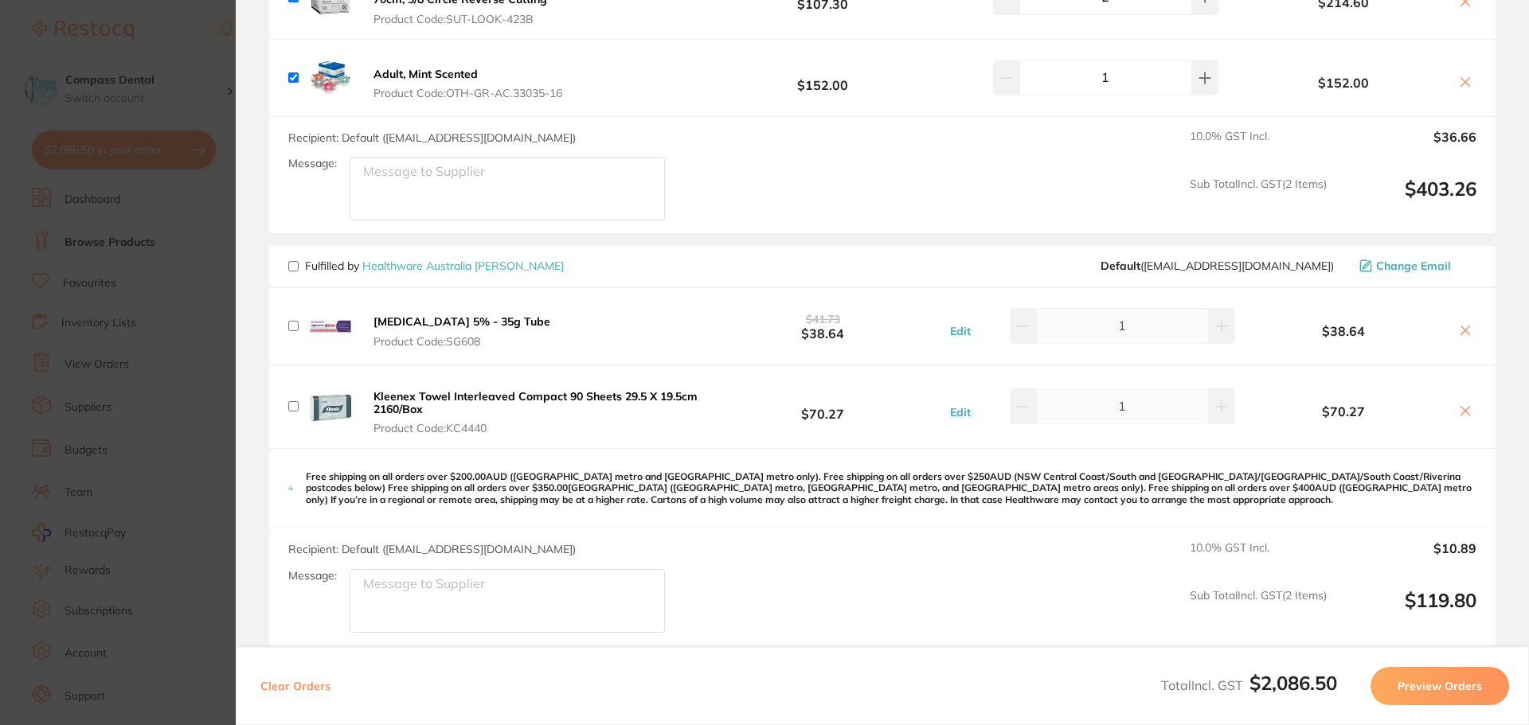
checkbox input "false"
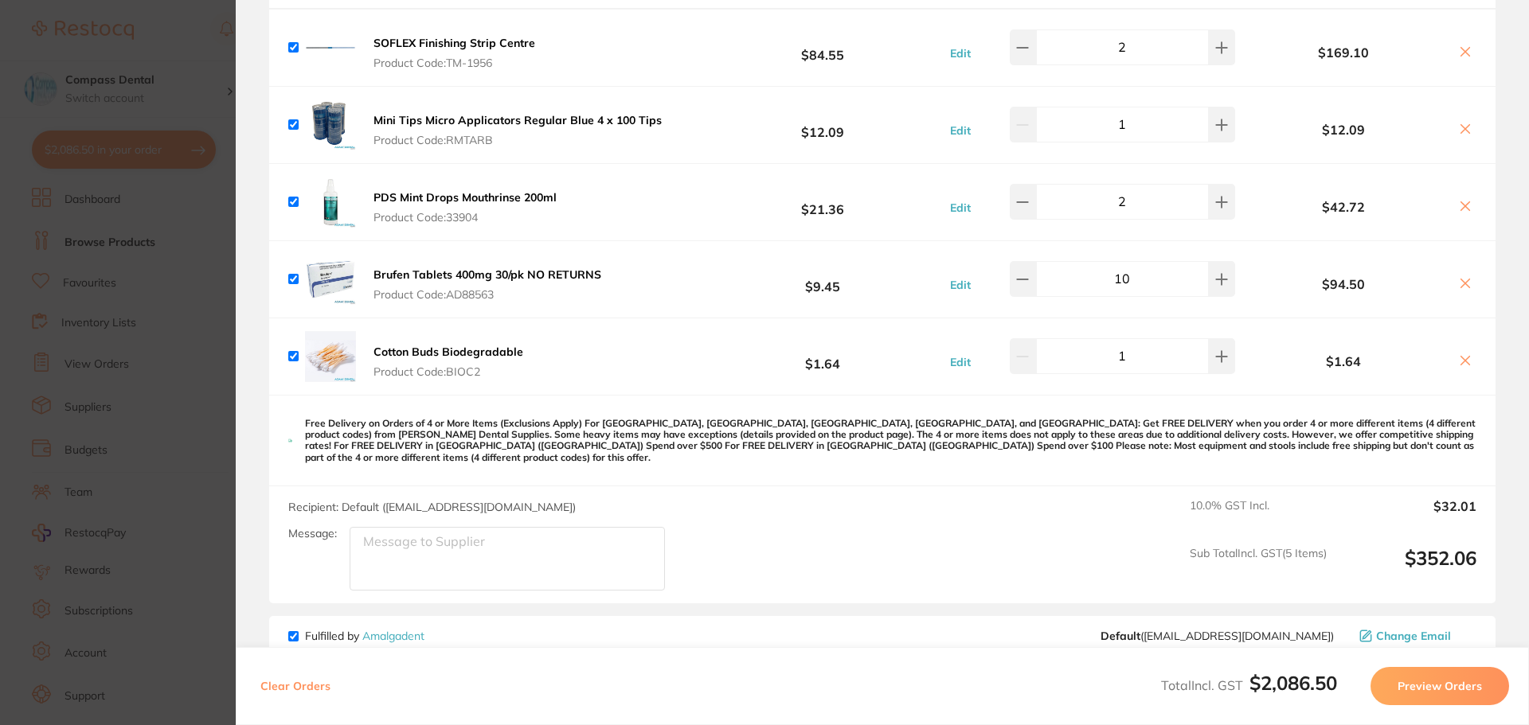
scroll to position [716, 0]
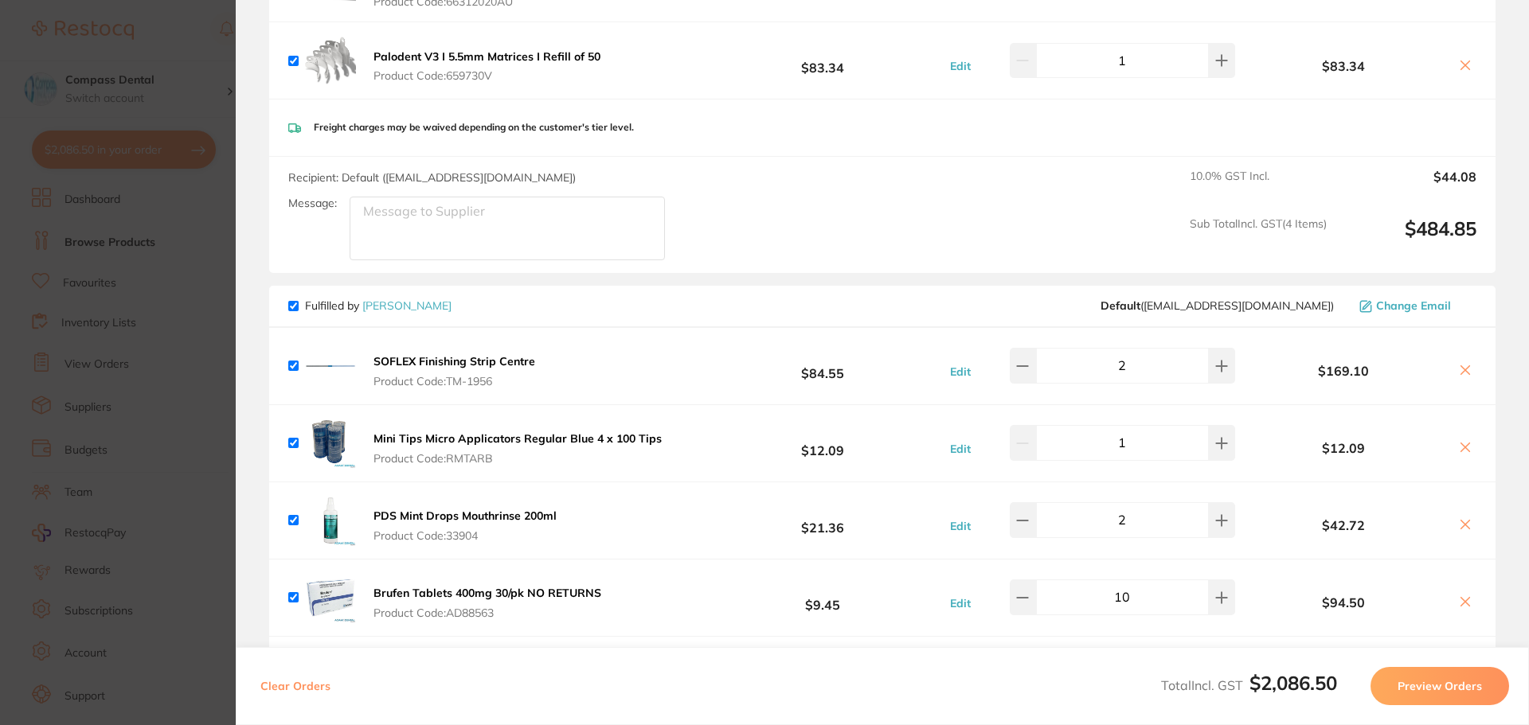
click at [290, 306] on input "checkbox" at bounding box center [293, 306] width 10 height 10
checkbox input "false"
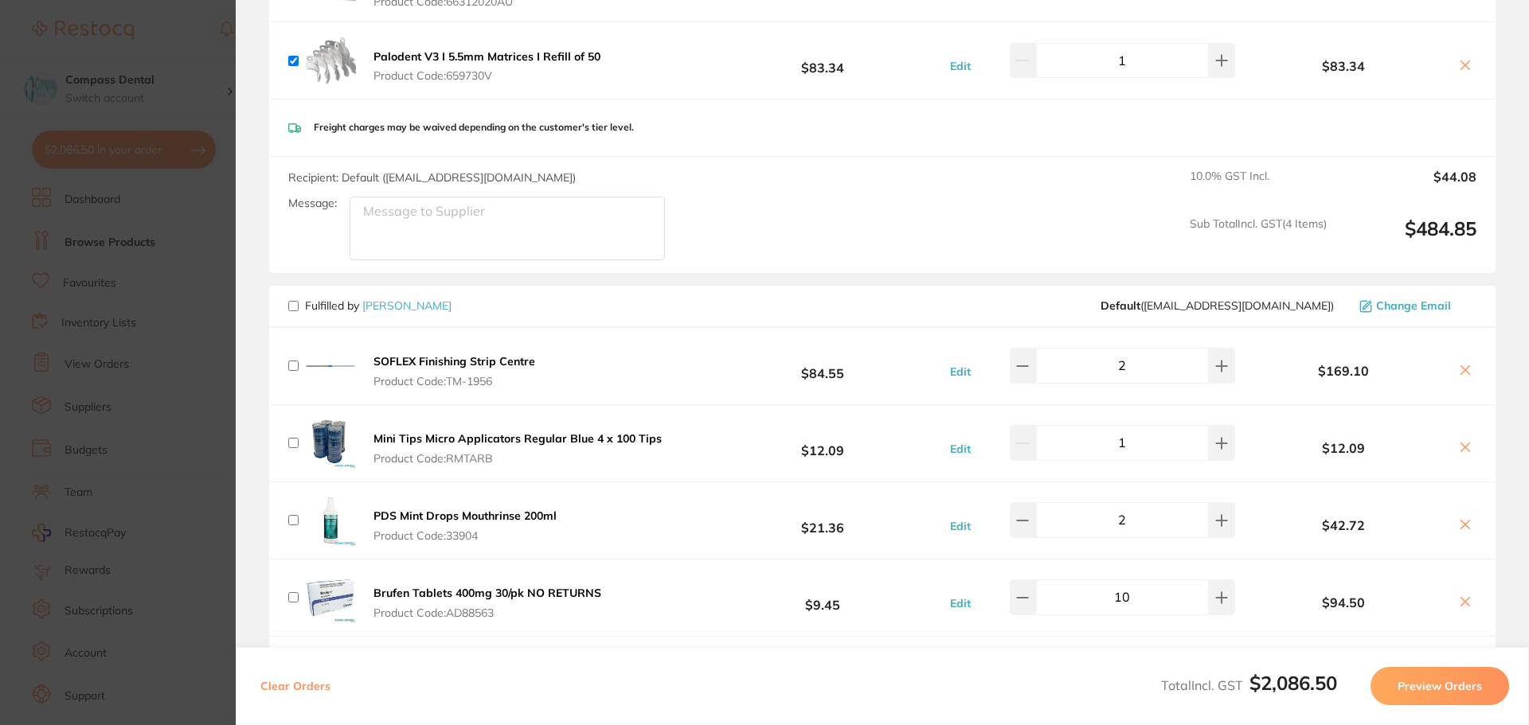
checkbox input "false"
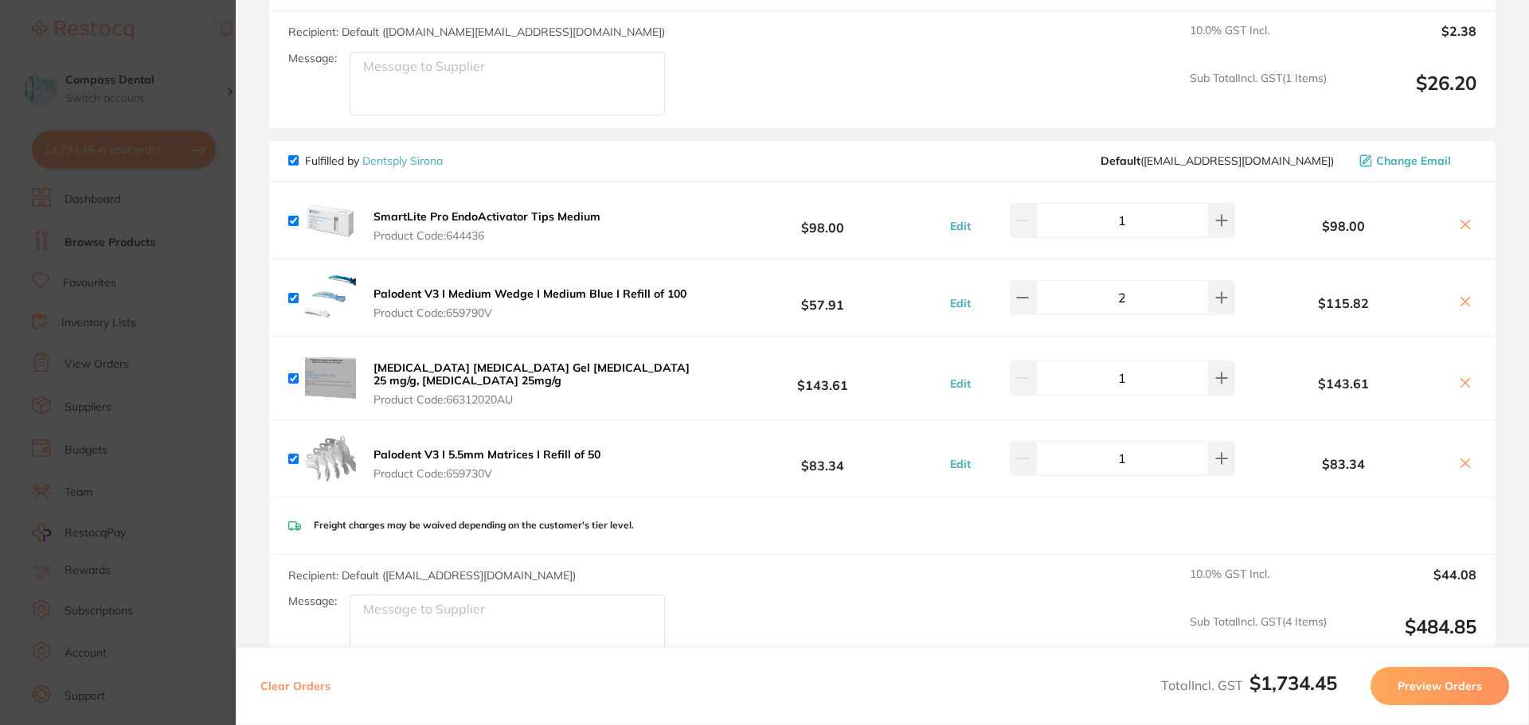
scroll to position [0, 0]
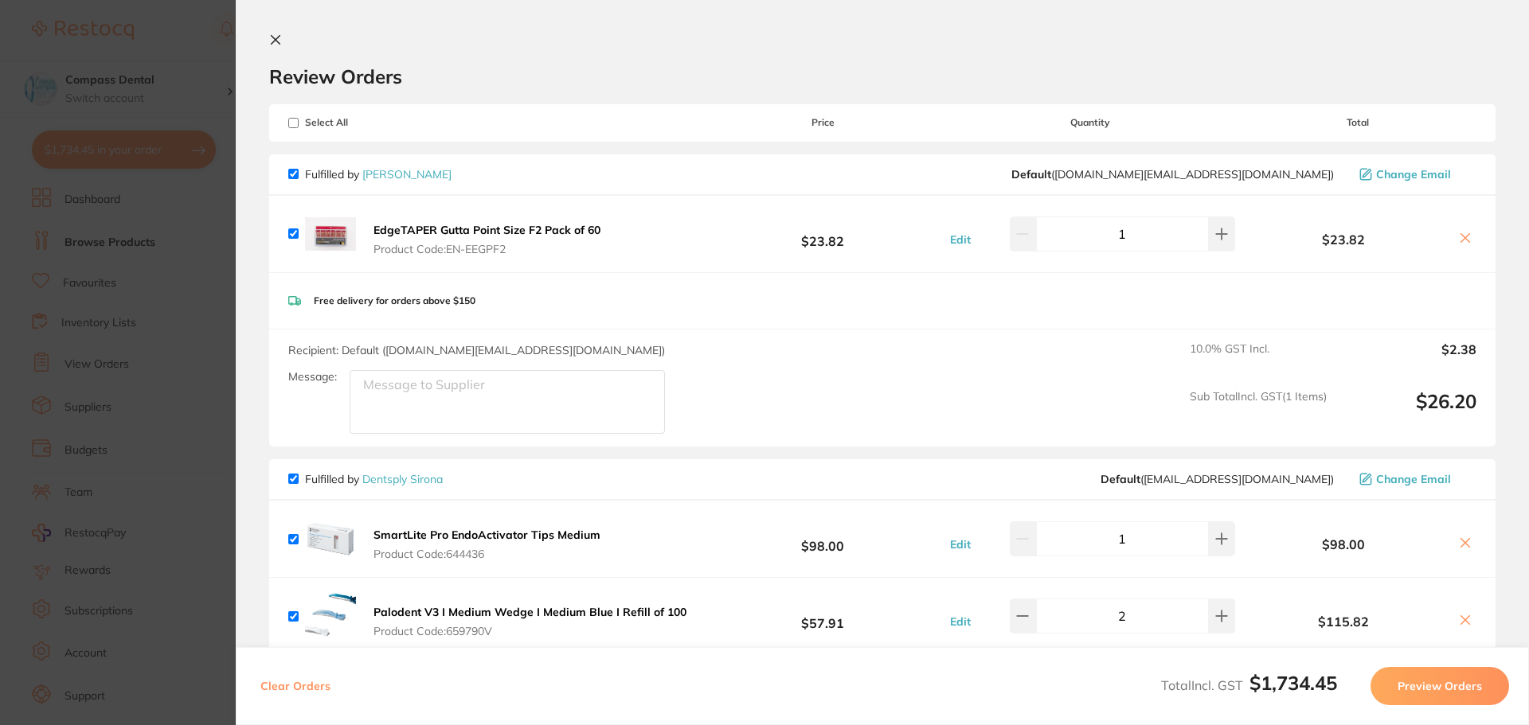
click at [295, 179] on input "checkbox" at bounding box center [293, 174] width 10 height 10
checkbox input "false"
click at [1448, 690] on button "Preview Orders" at bounding box center [1439, 686] width 139 height 38
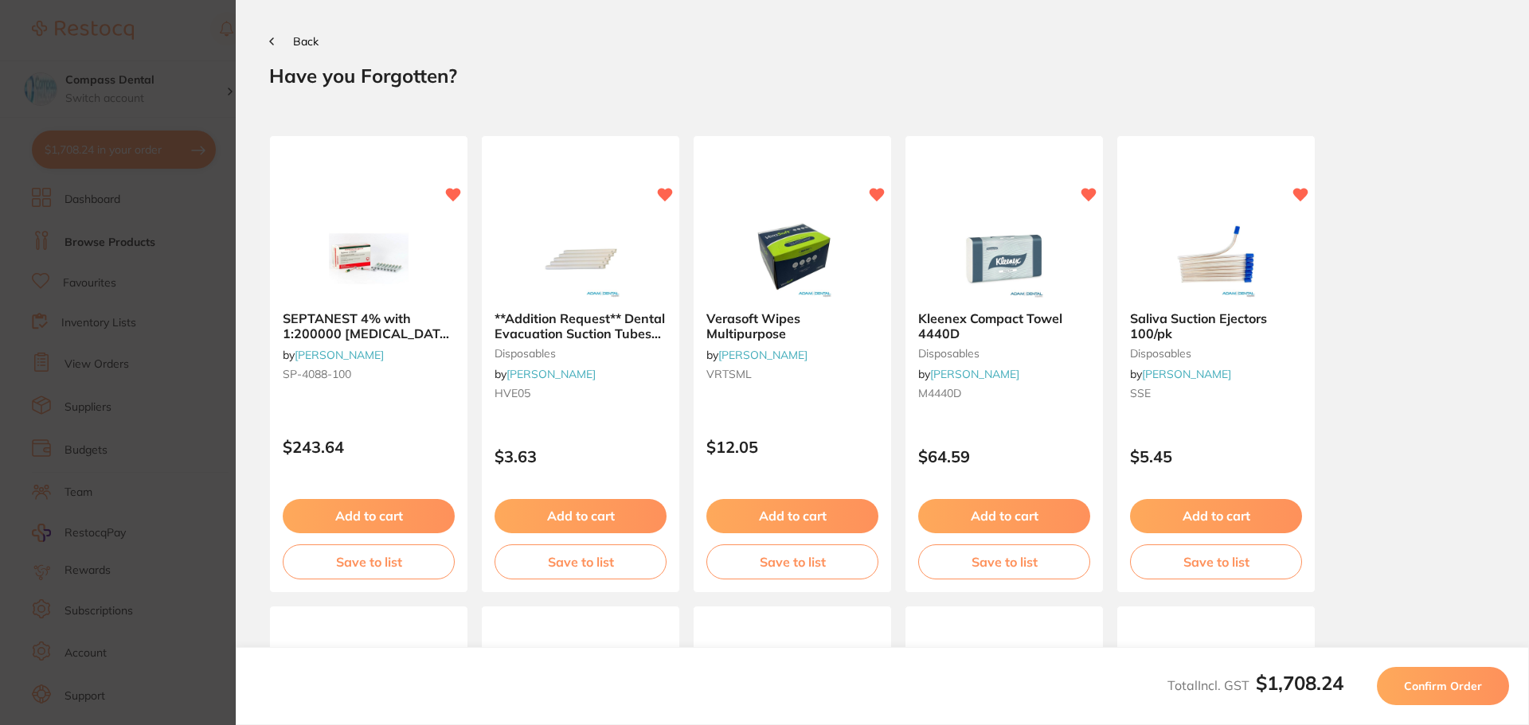
click at [1427, 674] on button "Confirm Order" at bounding box center [1442, 686] width 132 height 38
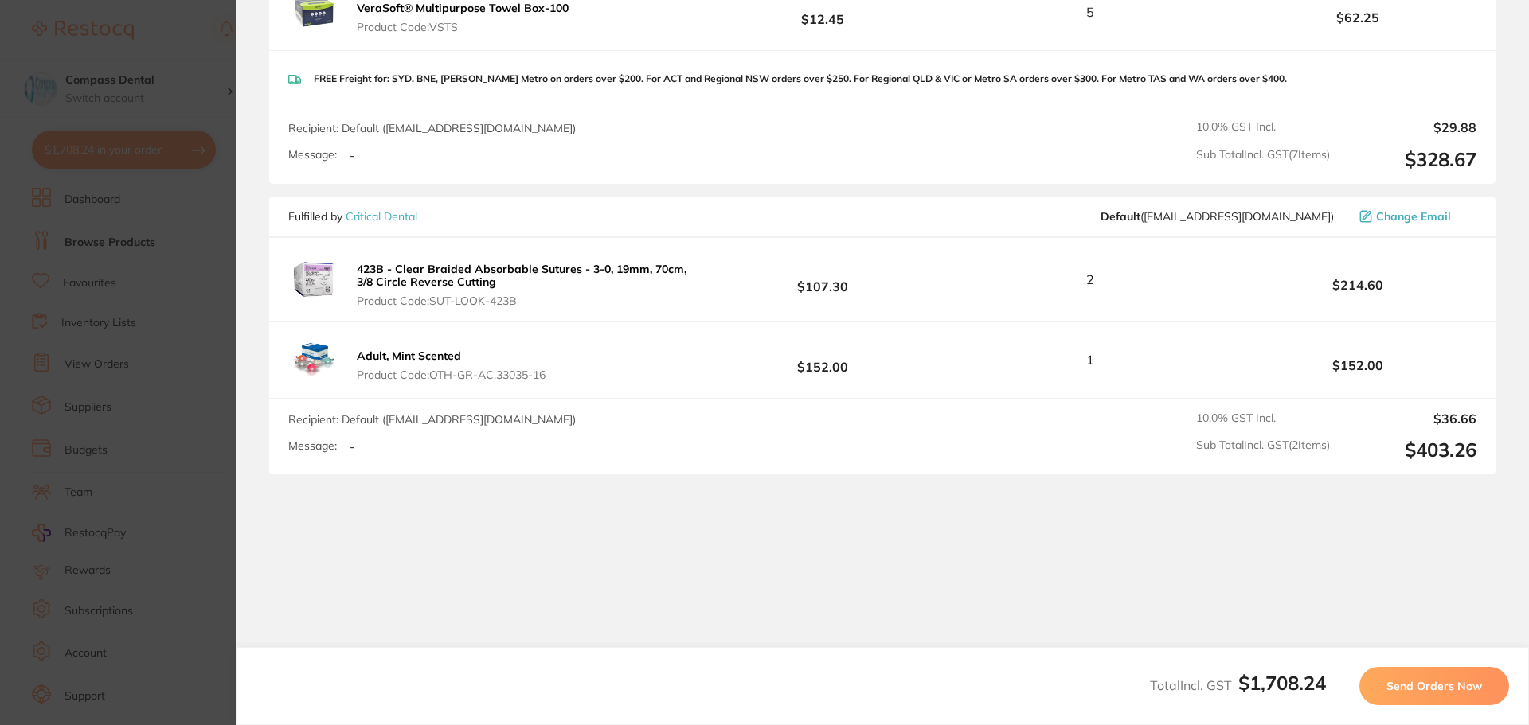
scroll to position [2005, 0]
click at [1447, 691] on span "Send Orders Now" at bounding box center [1434, 686] width 96 height 14
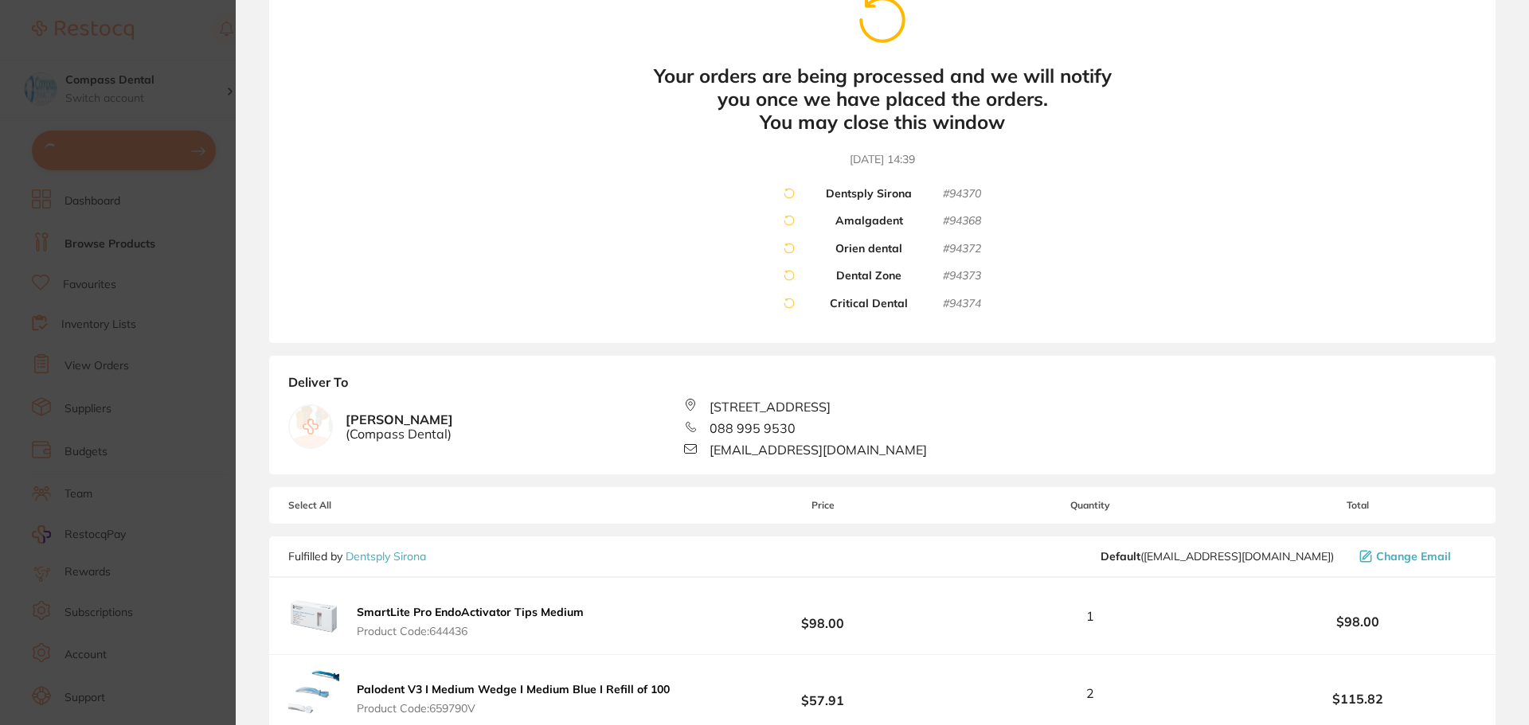
scroll to position [47, 0]
